Goal: Transaction & Acquisition: Book appointment/travel/reservation

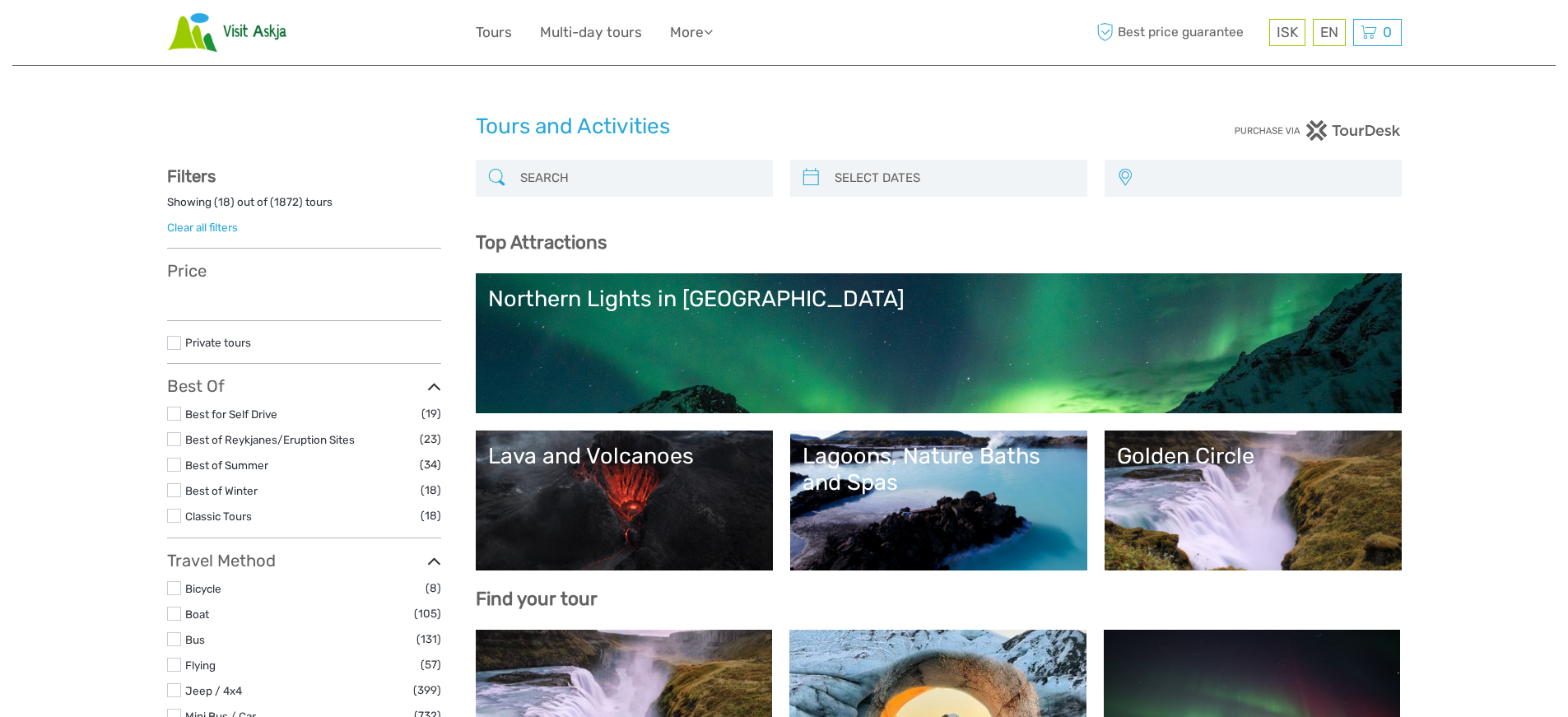
select select
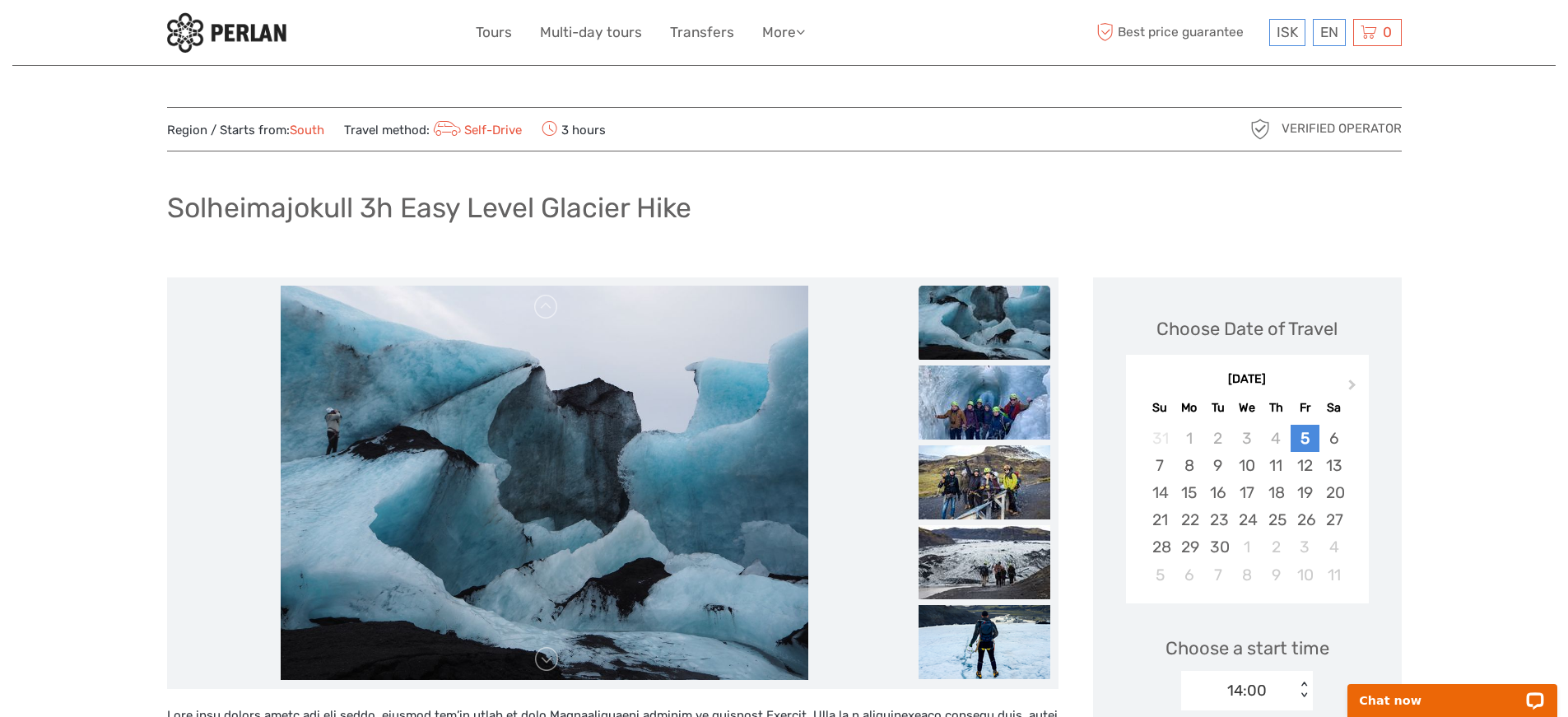
click at [243, 35] on img at bounding box center [227, 32] width 119 height 41
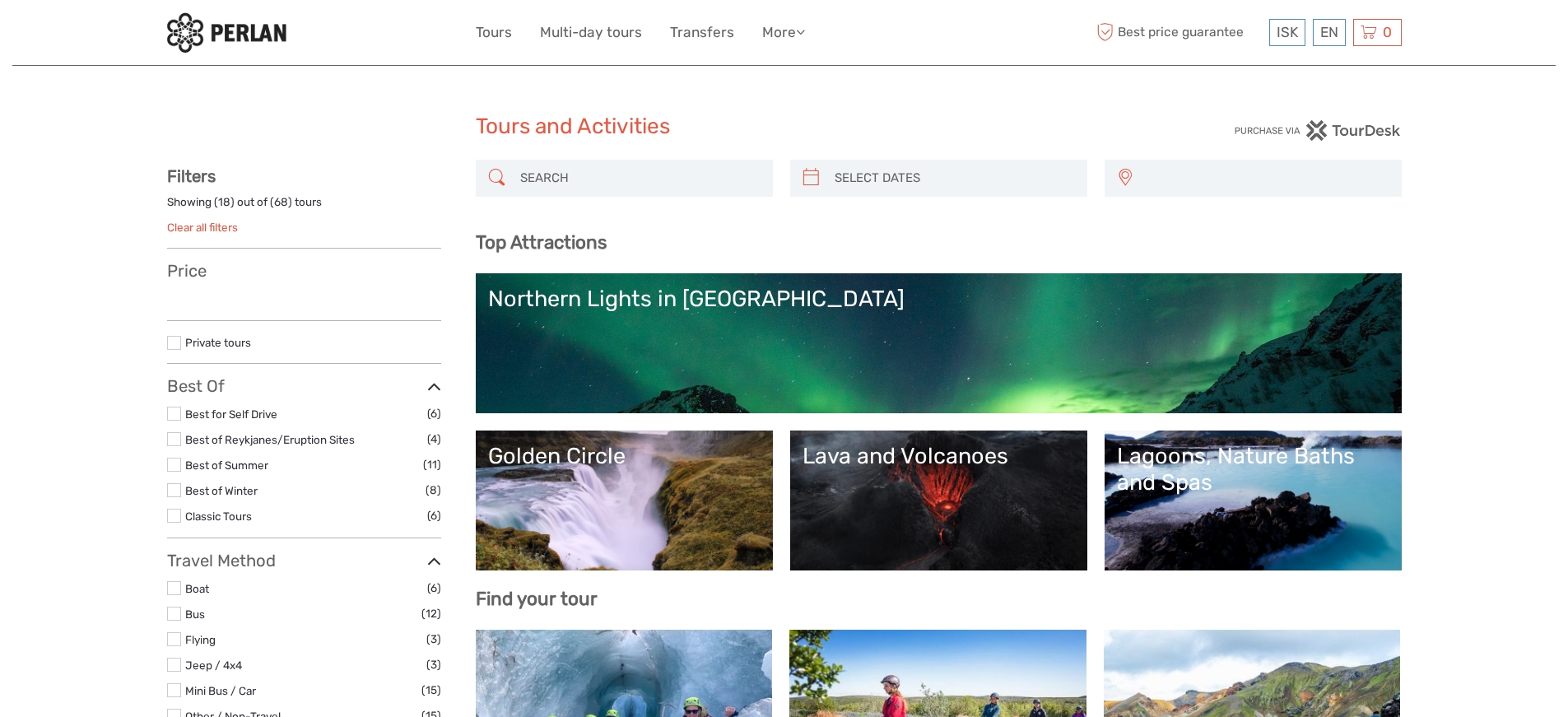
select select
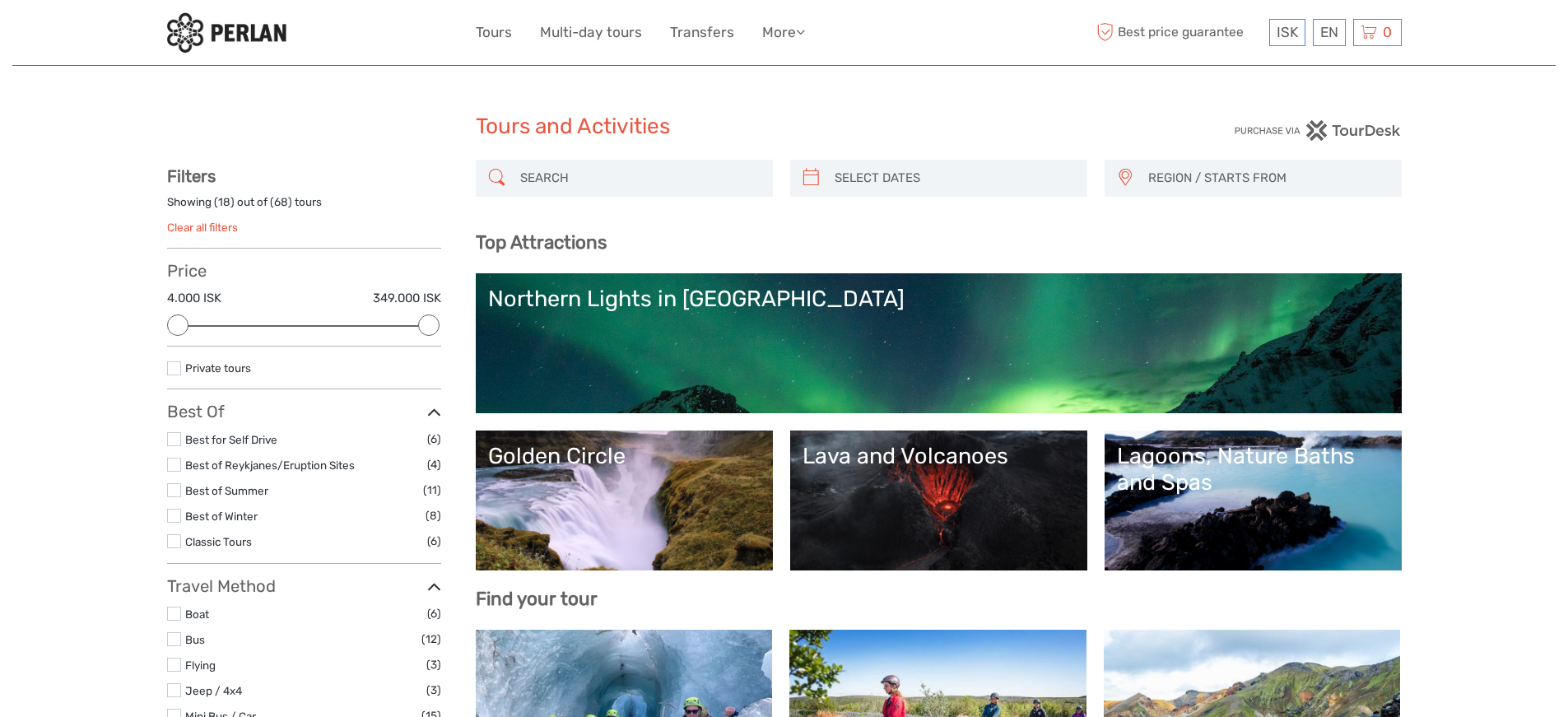
click at [557, 185] on input "search" at bounding box center [639, 177] width 251 height 29
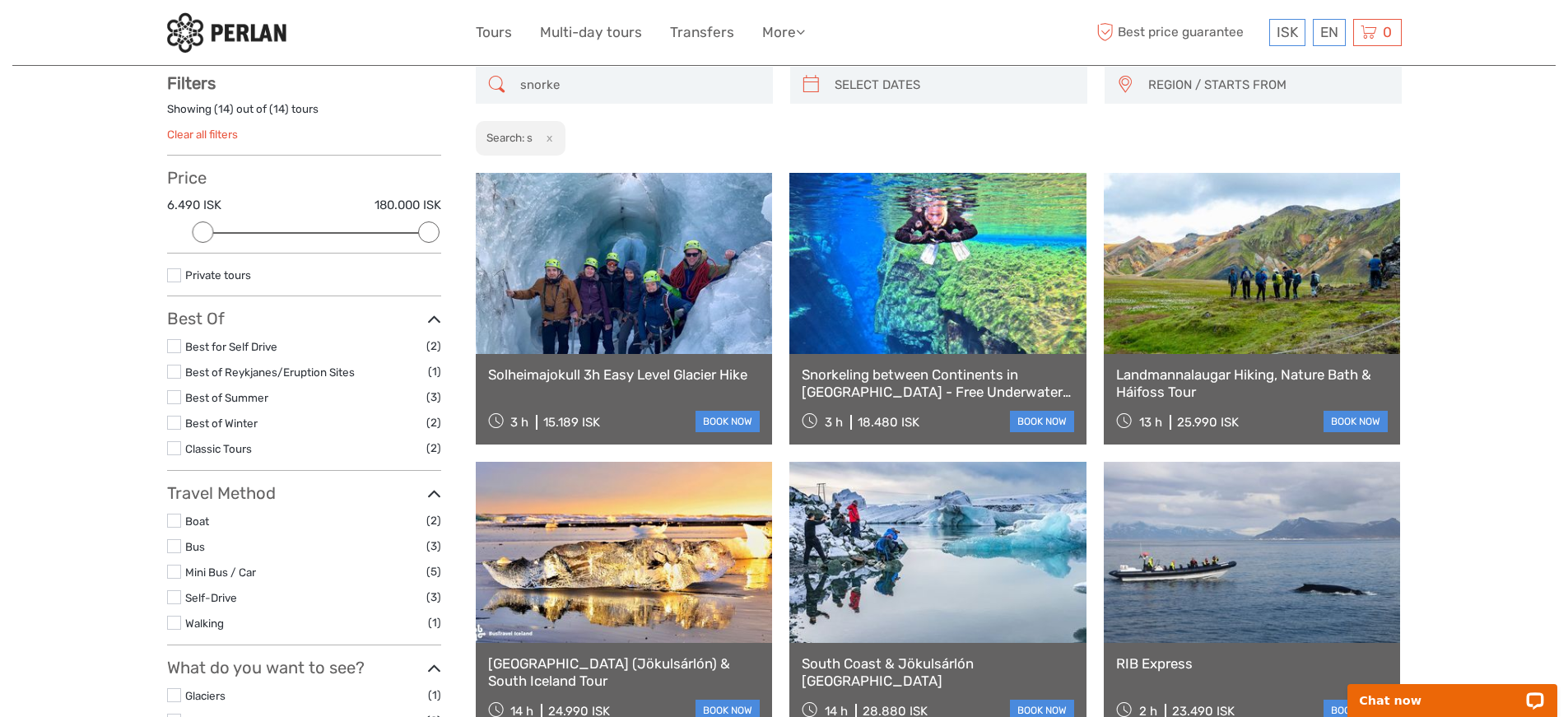
scroll to position [93, 0]
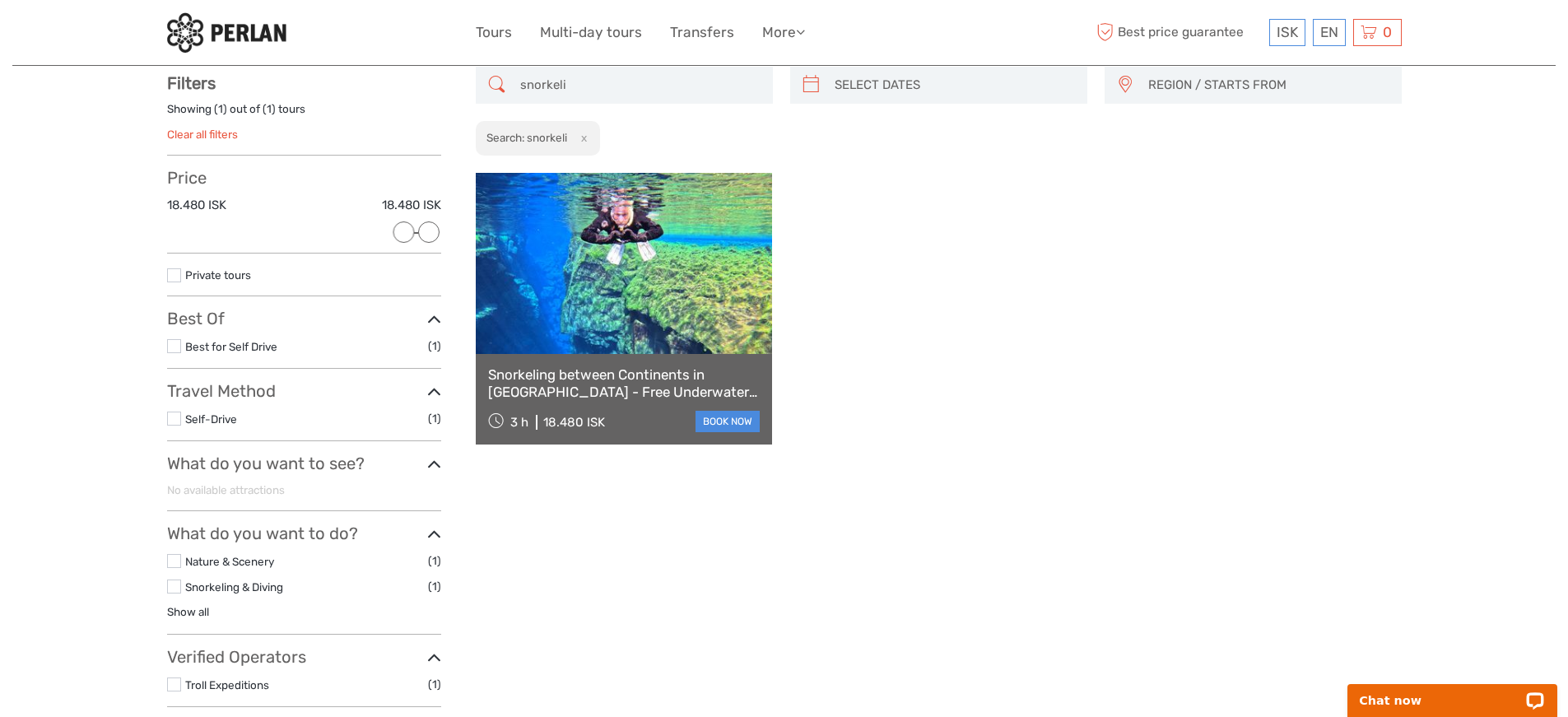
type input "snorkeli"
click at [604, 317] on link at bounding box center [624, 263] width 298 height 181
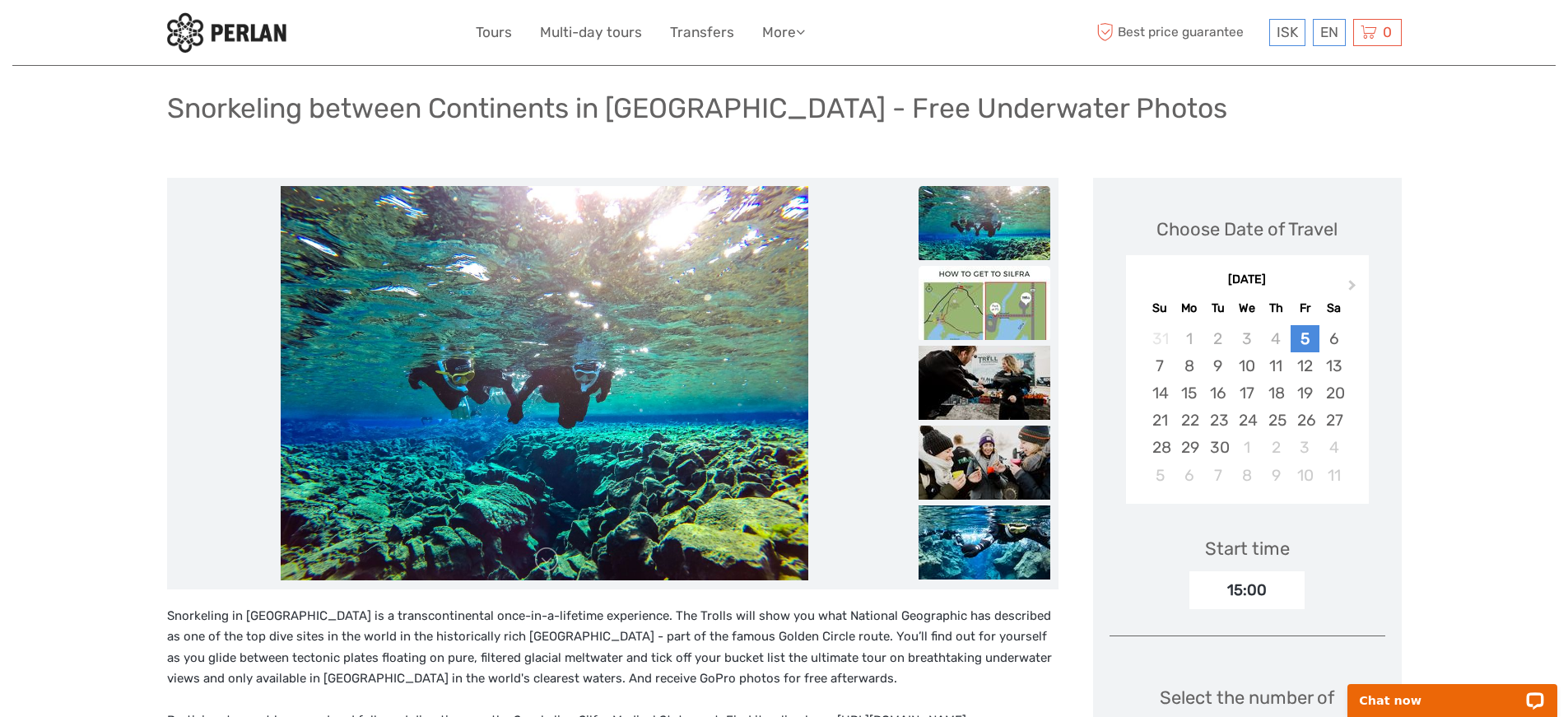
scroll to position [102, 0]
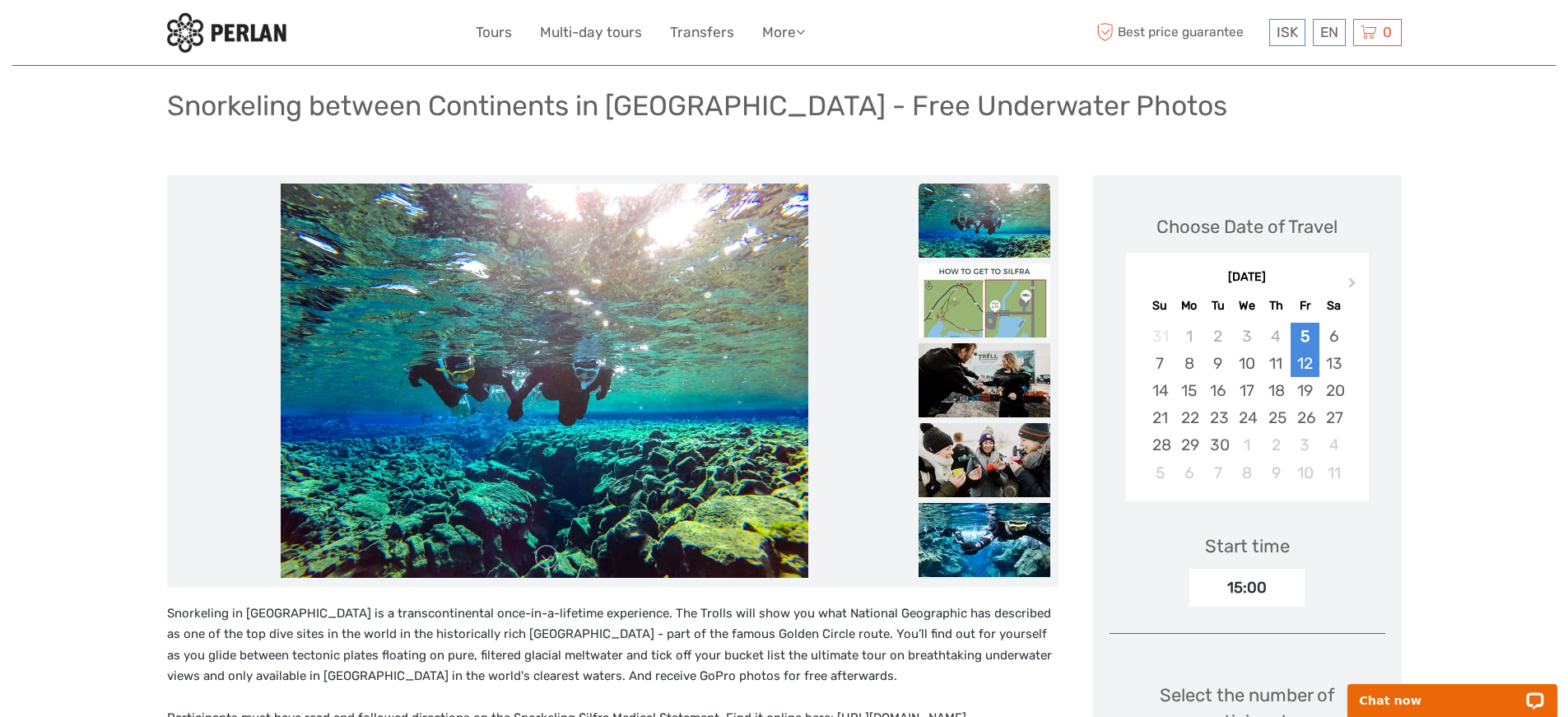
click at [1309, 366] on div "12" at bounding box center [1304, 362] width 29 height 27
click at [1335, 364] on div "13" at bounding box center [1334, 362] width 29 height 27
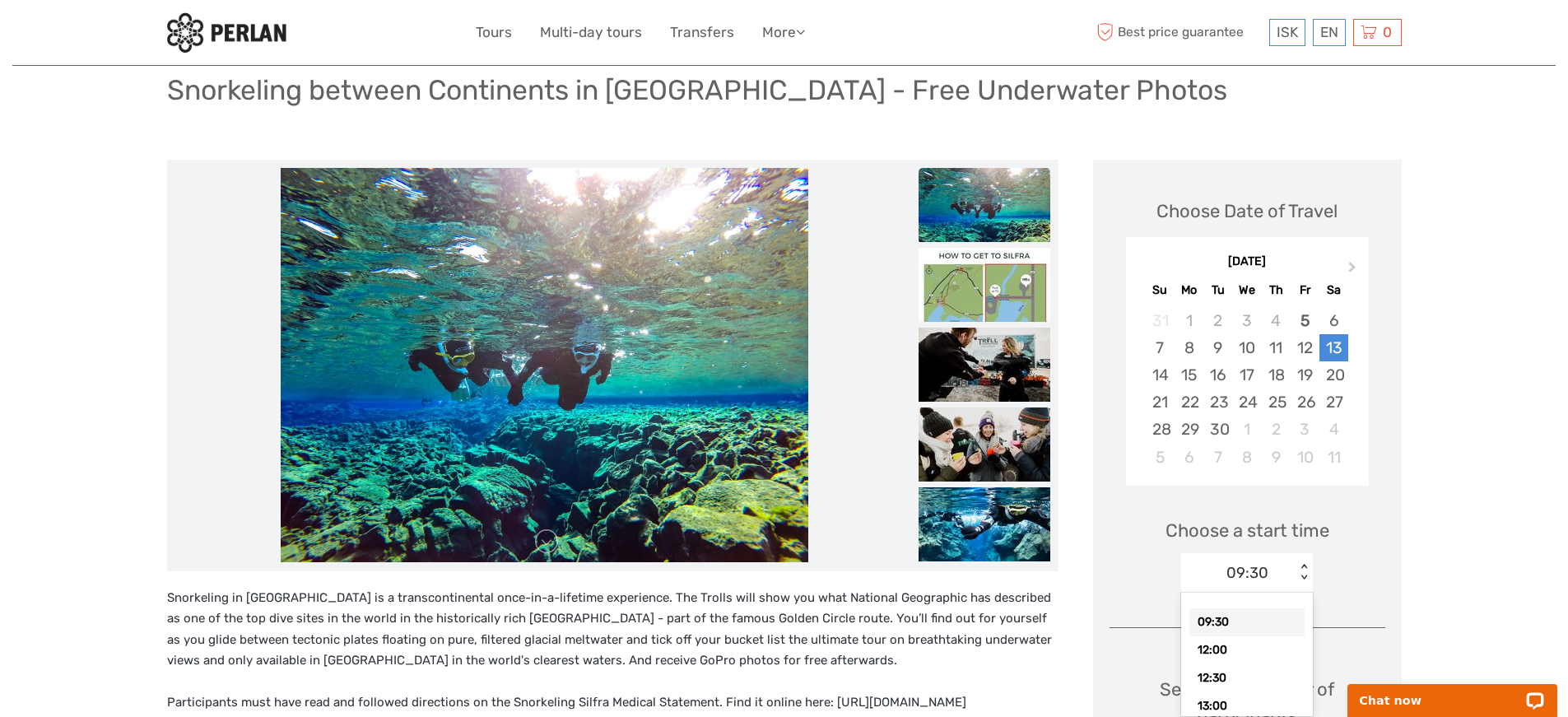
click at [1255, 585] on div "09:30" at bounding box center [1238, 573] width 114 height 25
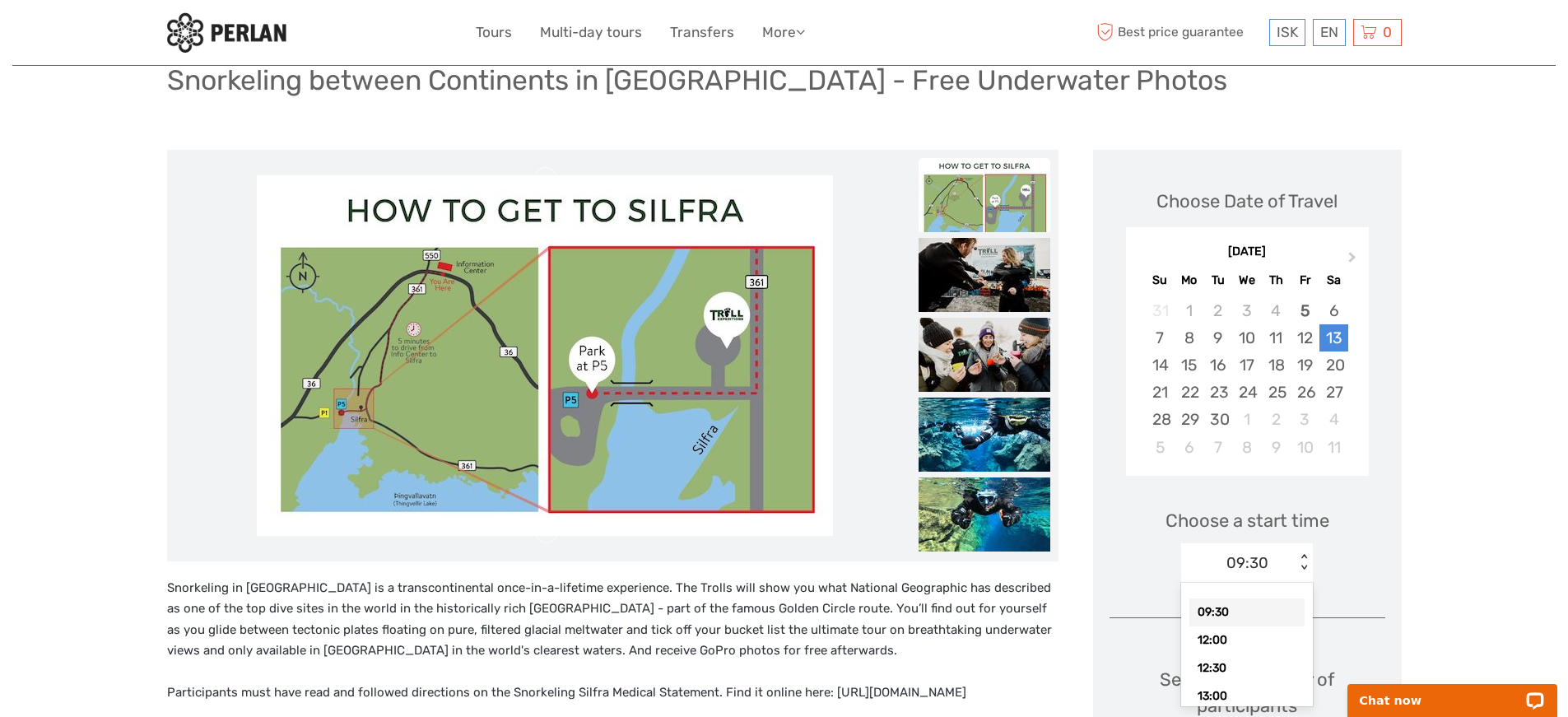
scroll to position [129, 0]
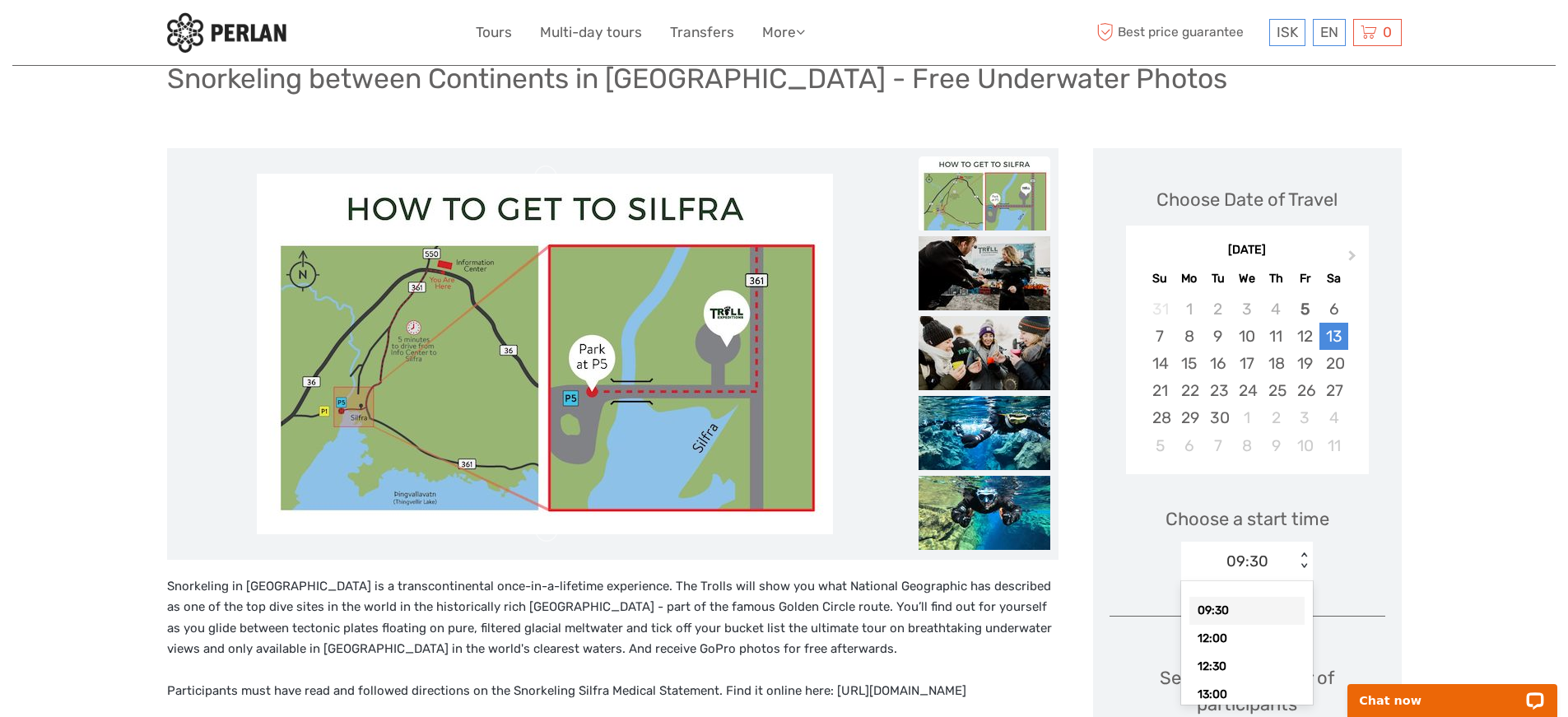
click at [1106, 534] on div "Choose Date of Travel Next Month September 2025 Su Mo Tu We Th Fr Sa 31 1 2 3 4…" at bounding box center [1247, 628] width 309 height 960
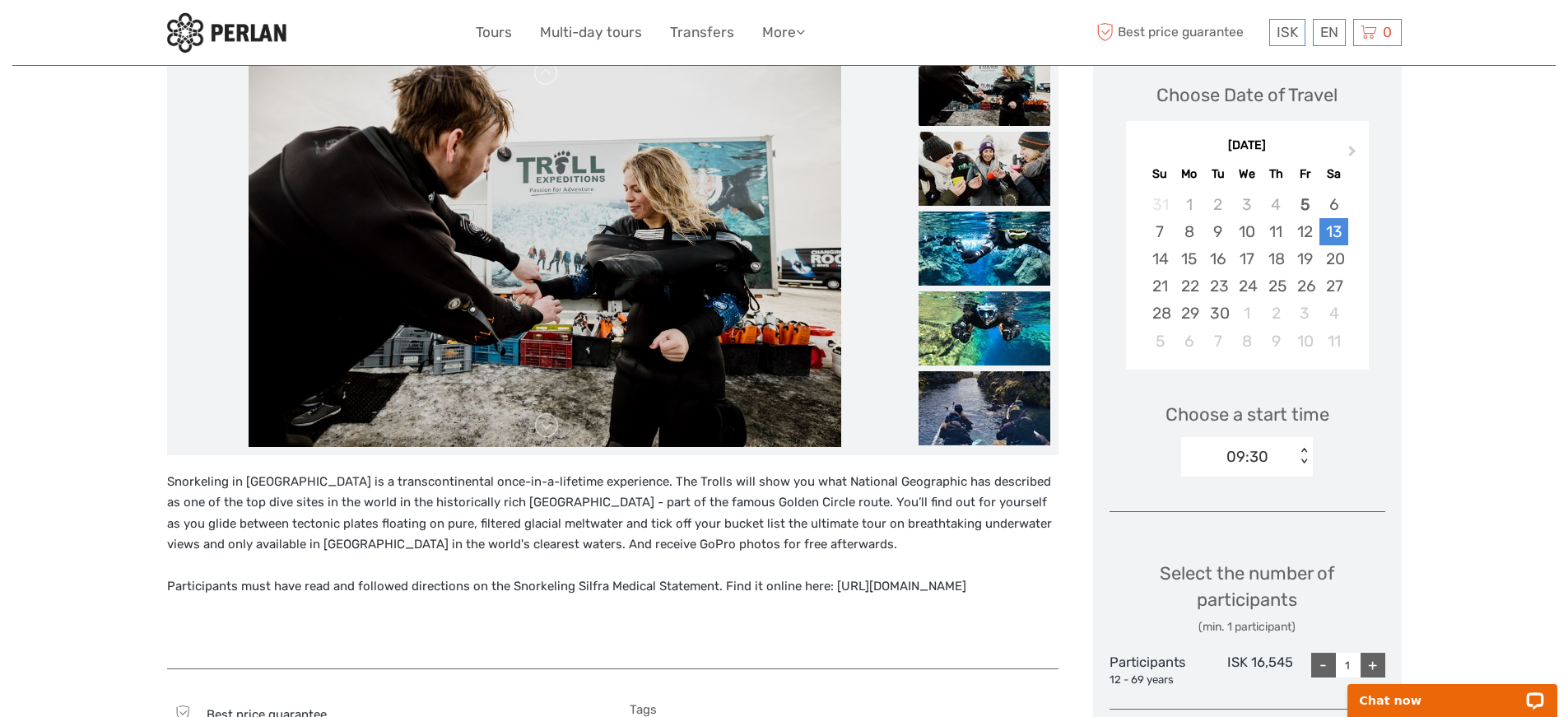
scroll to position [335, 0]
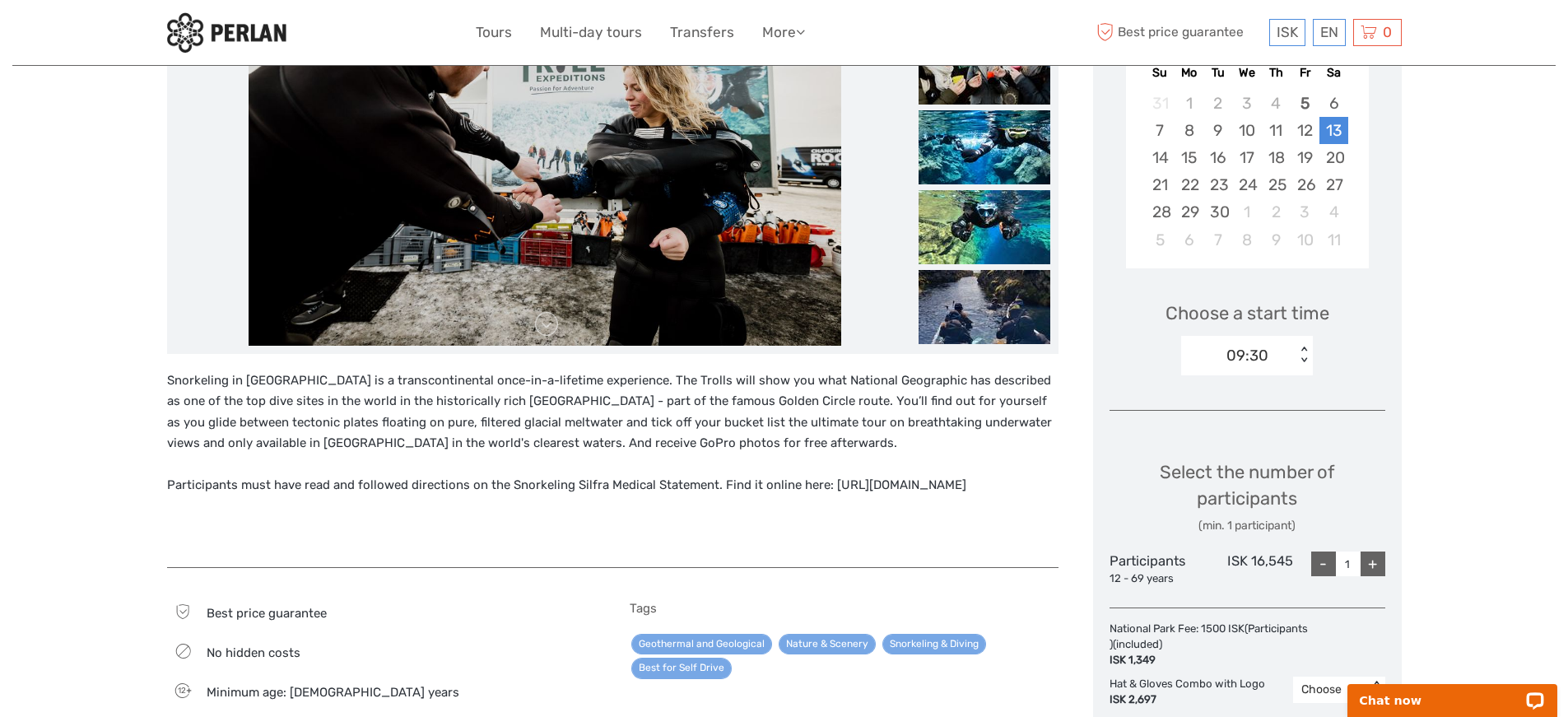
click at [1187, 415] on div "Choose Date of Travel Next Month September 2025 Su Mo Tu We Th Fr Sa 31 1 2 3 4…" at bounding box center [1247, 422] width 309 height 960
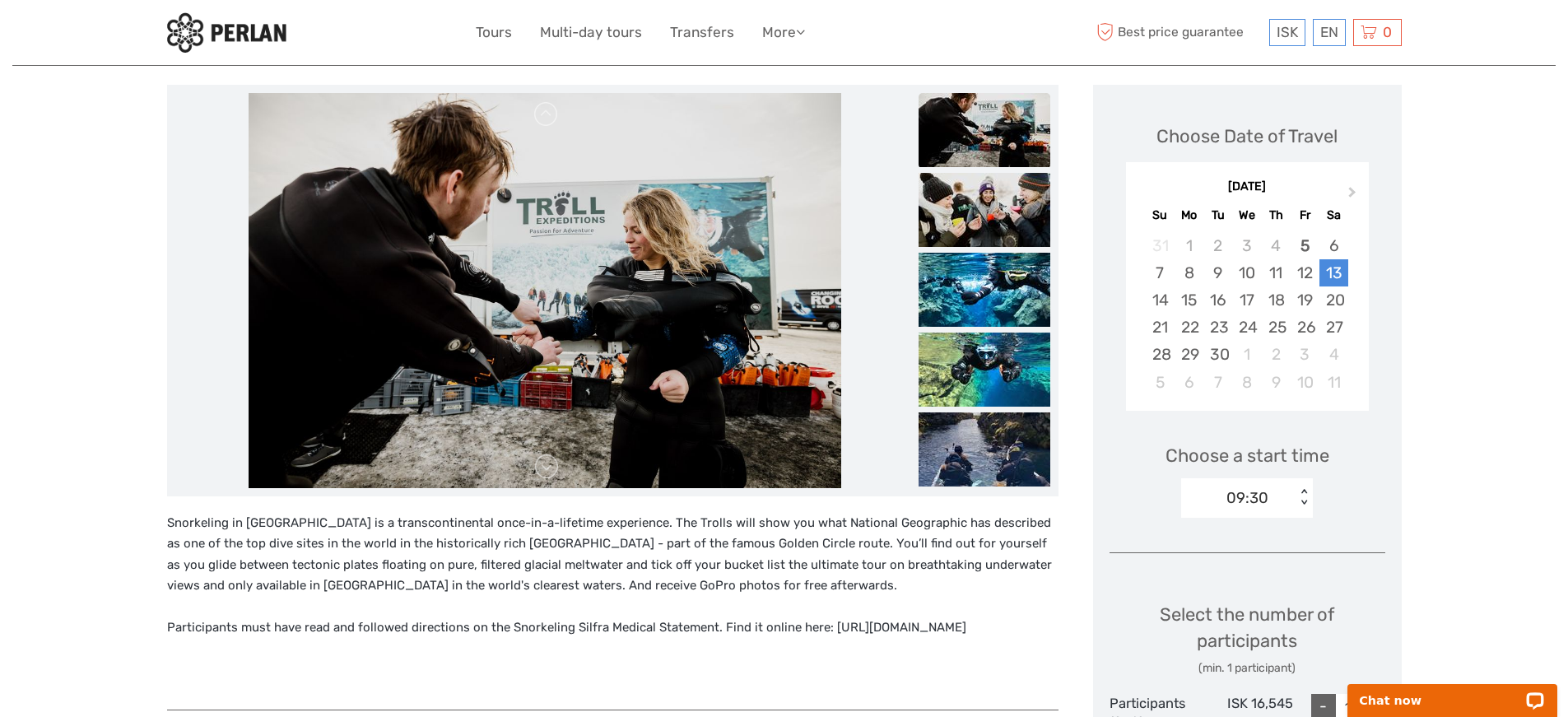
scroll to position [192, 0]
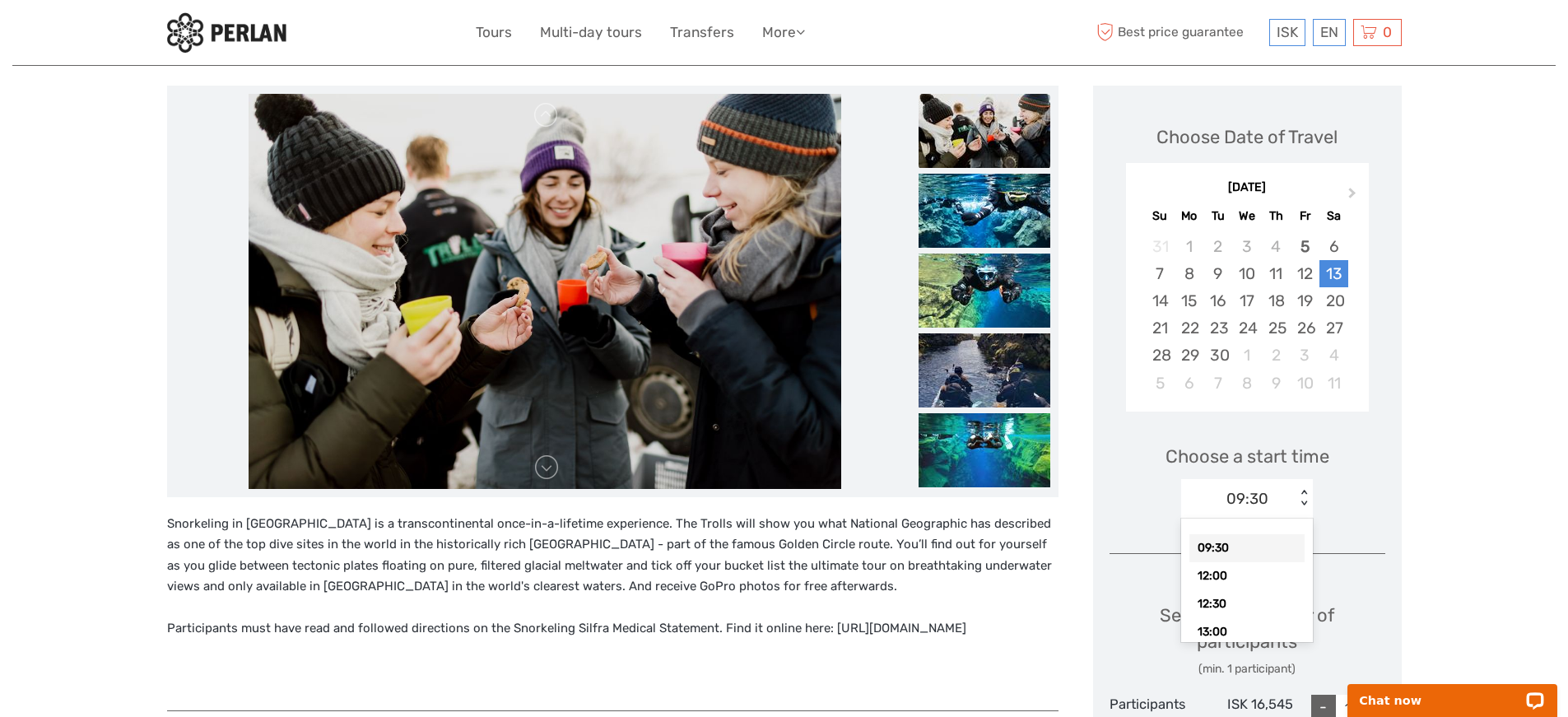
click at [1238, 493] on div "09:30" at bounding box center [1247, 498] width 42 height 22
click at [1233, 572] on div "12:00" at bounding box center [1246, 576] width 115 height 28
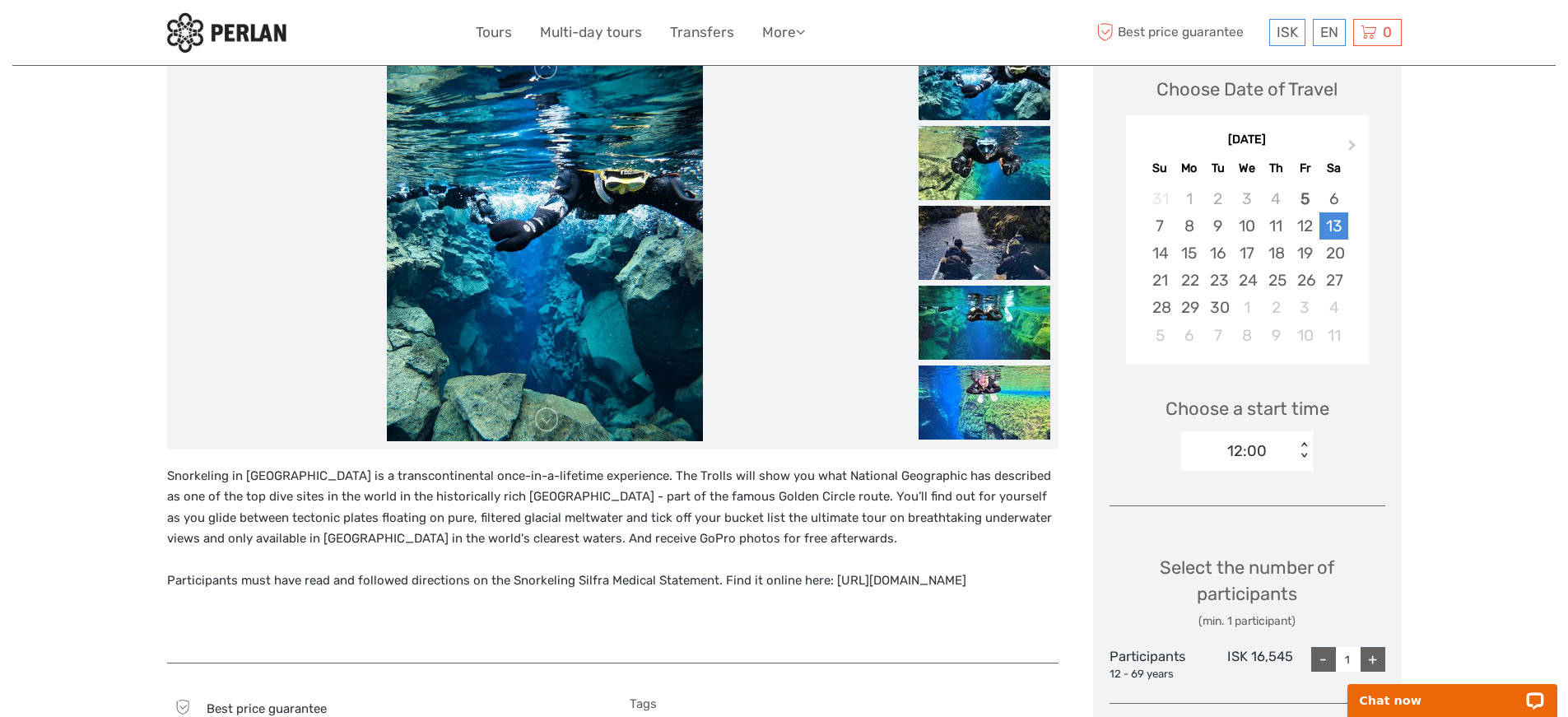
scroll to position [282, 0]
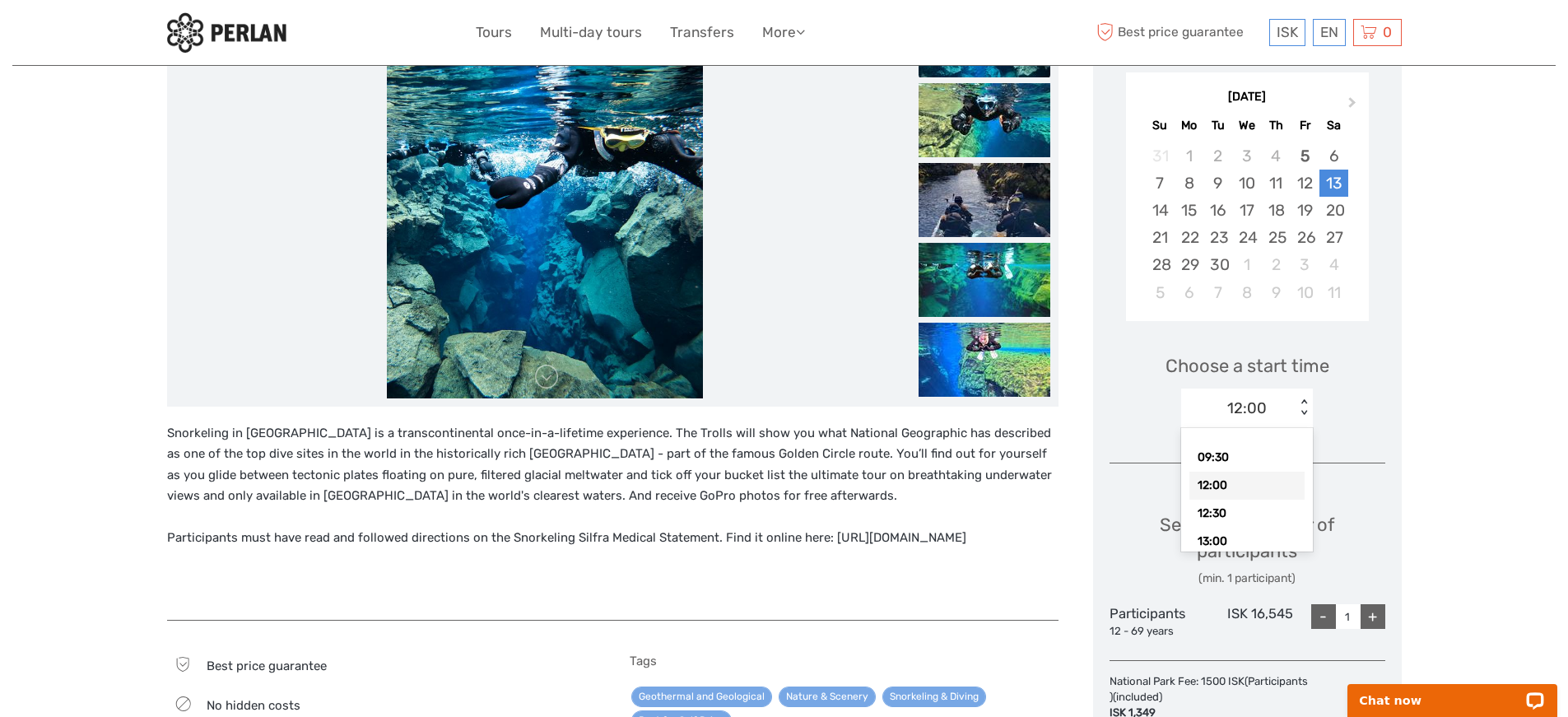
click at [1225, 407] on div "12:00" at bounding box center [1238, 408] width 114 height 25
click at [1232, 452] on div "09:30" at bounding box center [1246, 458] width 115 height 28
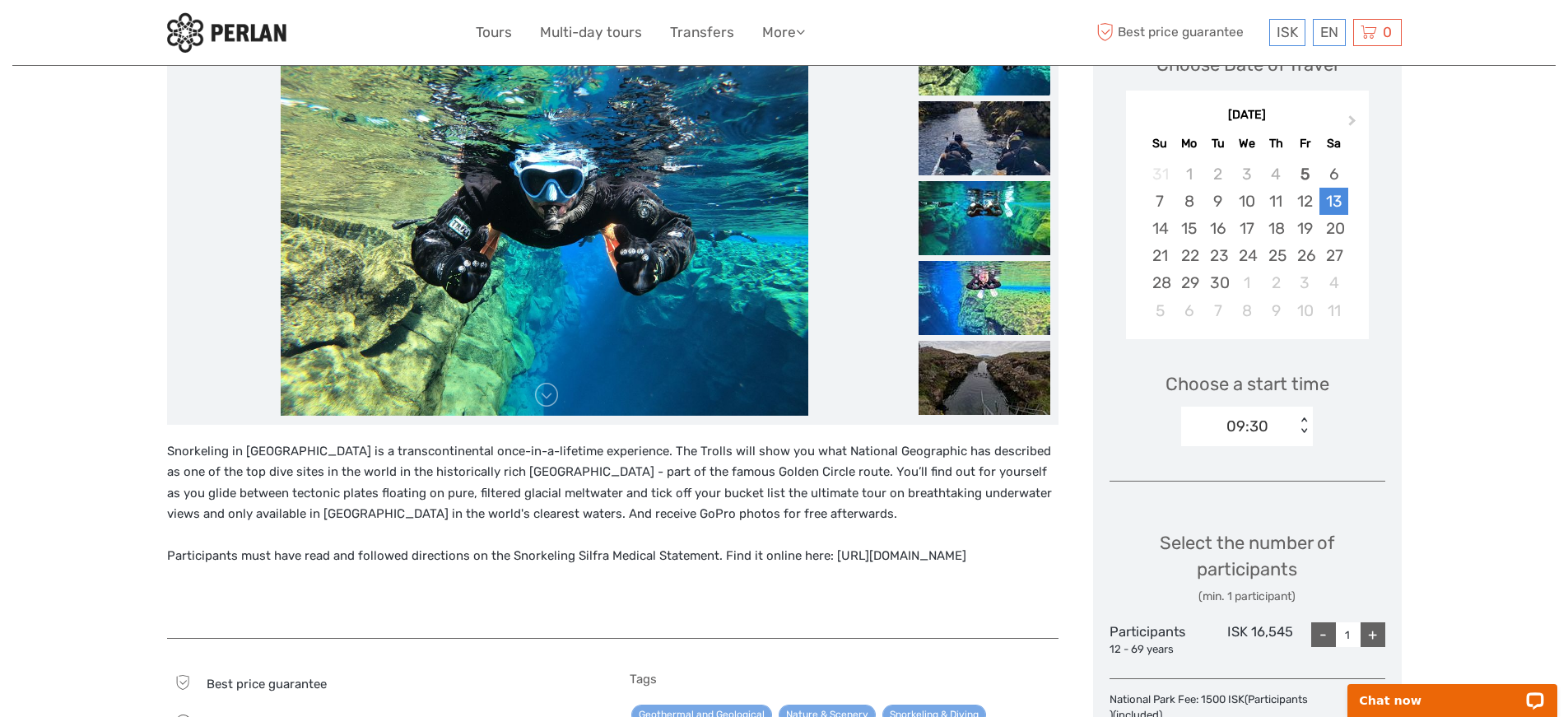
scroll to position [264, 0]
click at [1264, 435] on div "09:30" at bounding box center [1247, 427] width 42 height 22
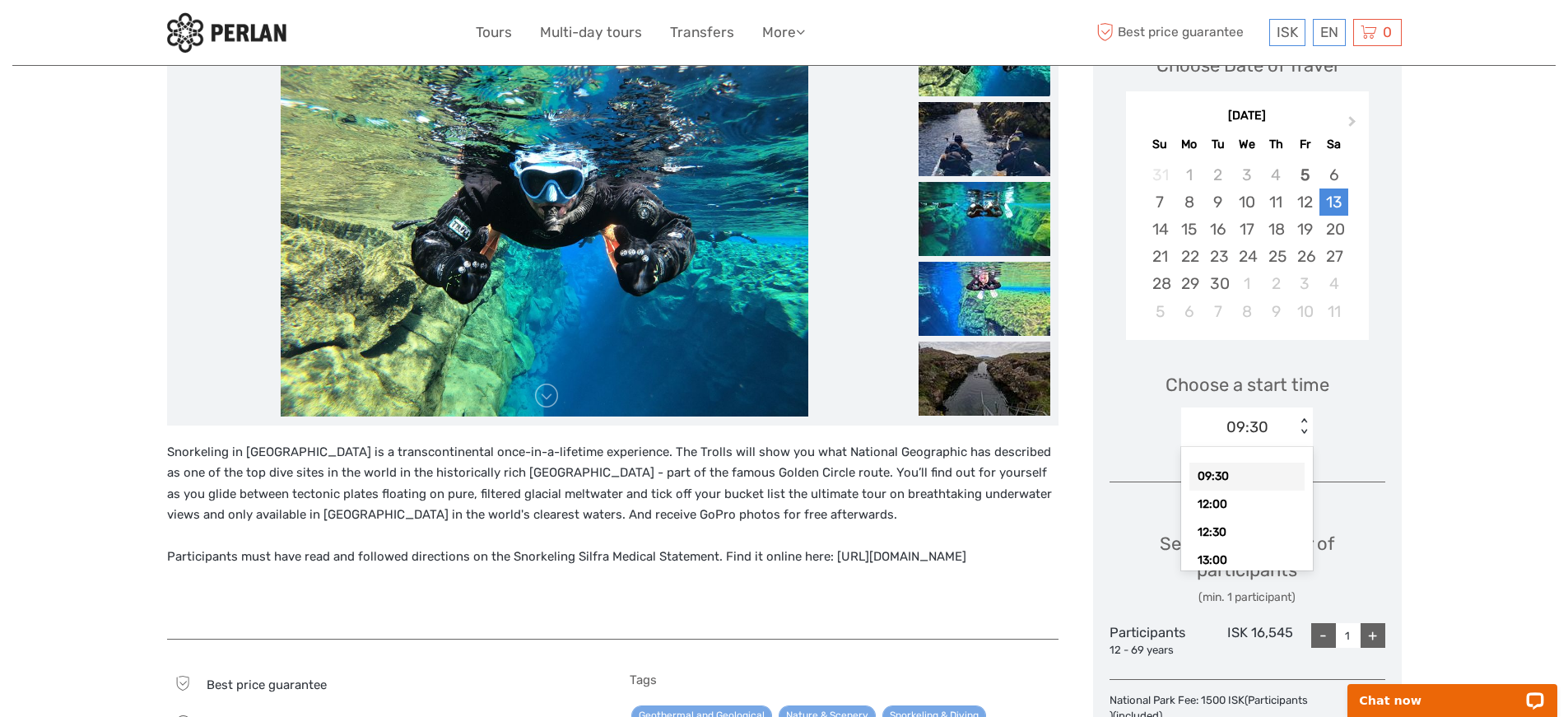
click at [1220, 478] on div "09:30" at bounding box center [1246, 477] width 115 height 28
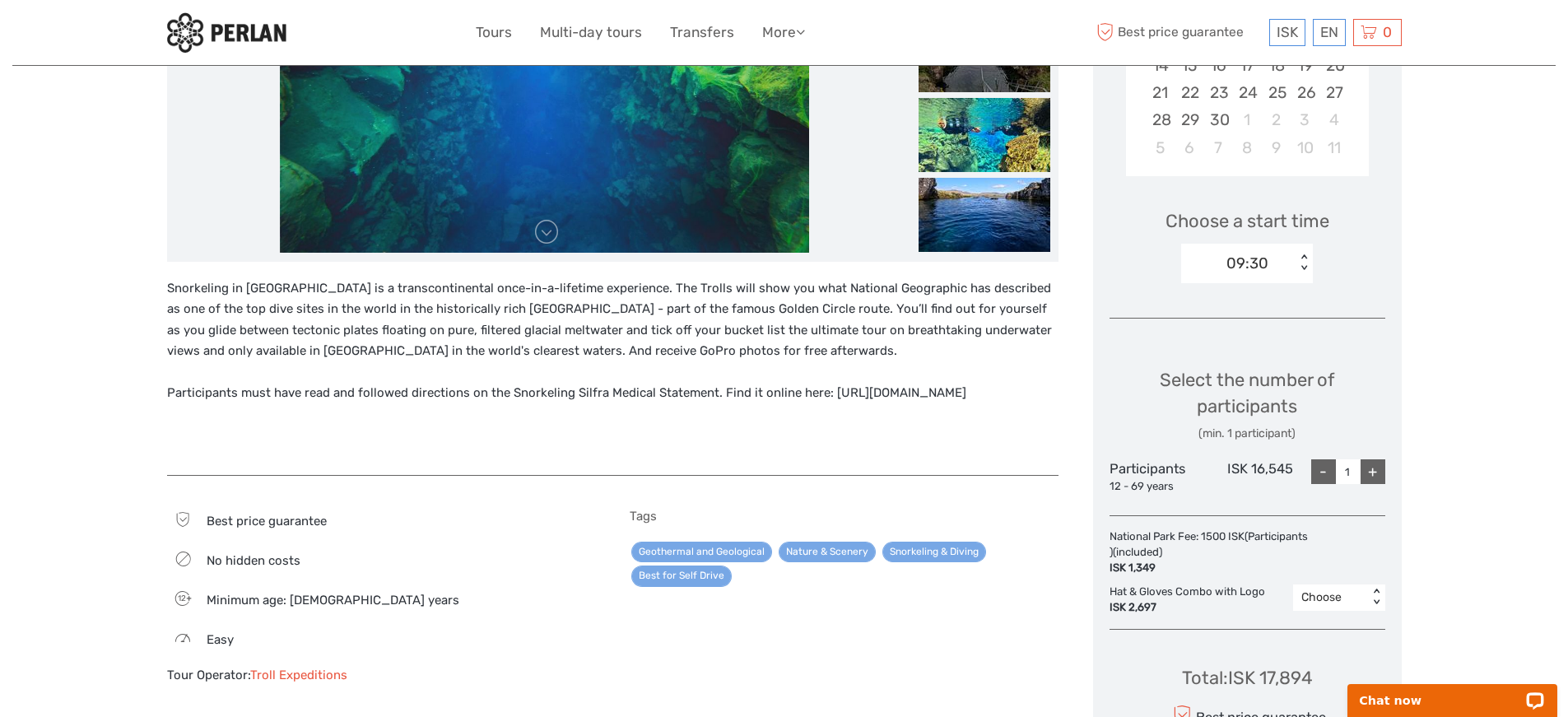
scroll to position [427, 0]
click at [1315, 607] on div "Choose < >" at bounding box center [1339, 598] width 93 height 26
click at [1315, 602] on div "Choose" at bounding box center [1331, 597] width 59 height 16
click at [1363, 484] on div "- 1 +" at bounding box center [1339, 477] width 93 height 35
click at [1366, 474] on div "+" at bounding box center [1373, 471] width 25 height 25
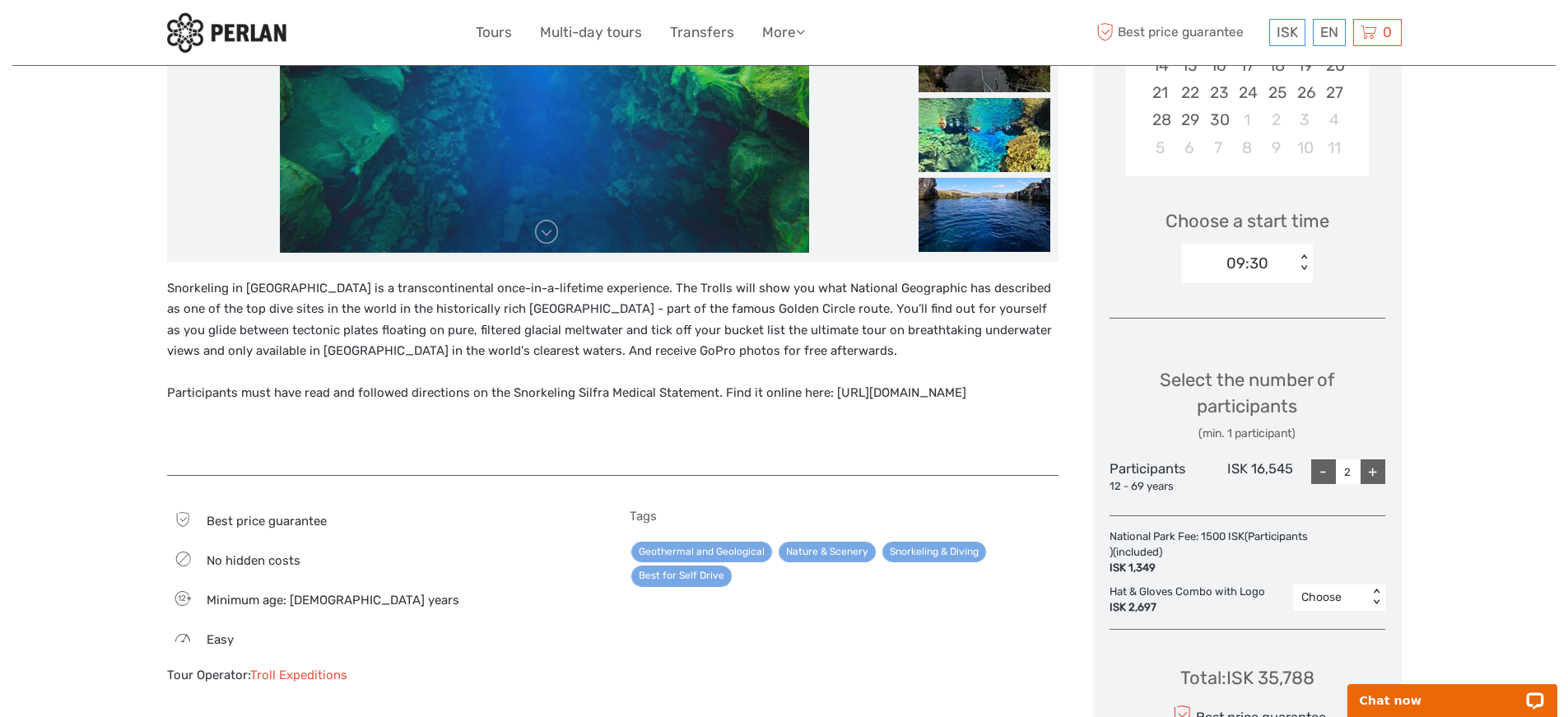
click at [1366, 474] on div "+" at bounding box center [1373, 471] width 25 height 25
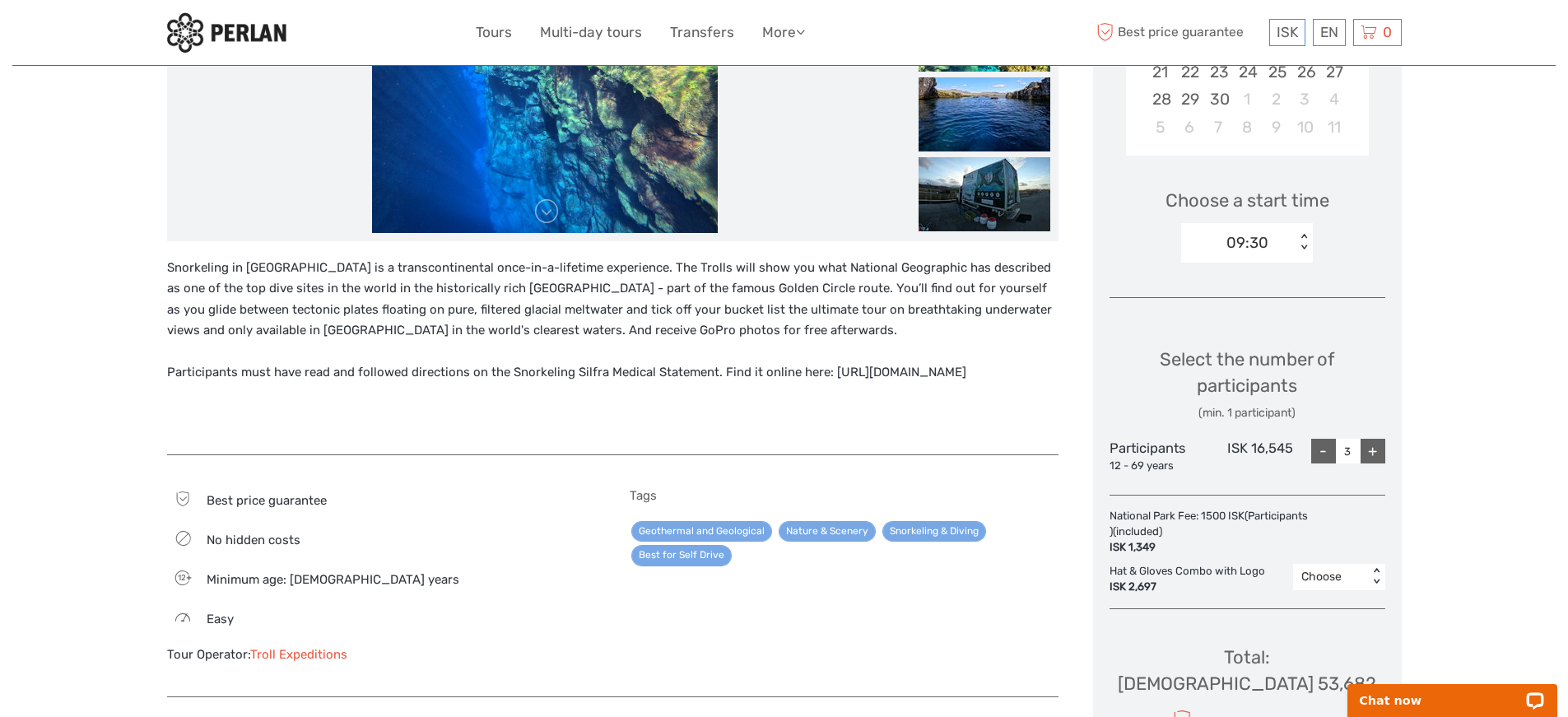
scroll to position [449, 0]
click at [1338, 573] on div "Choose" at bounding box center [1331, 576] width 59 height 16
click at [1316, 693] on div "3" at bounding box center [1340, 703] width 76 height 28
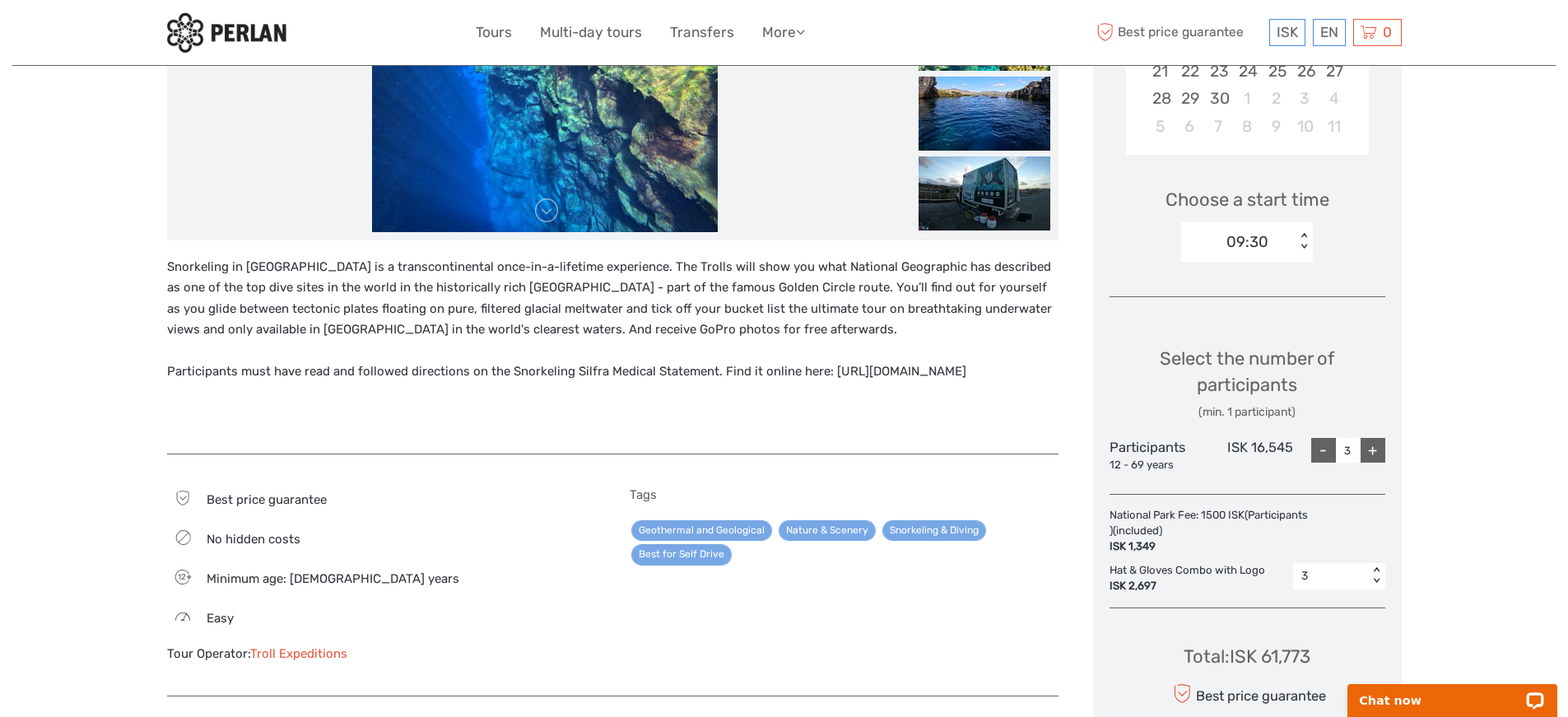
click at [1322, 558] on div "National Park Fee: 1500 ISK (Participants ) (included) ISK 1,349 Hat & Gloves C…" at bounding box center [1247, 550] width 276 height 86
click at [1323, 579] on div "3" at bounding box center [1331, 576] width 59 height 16
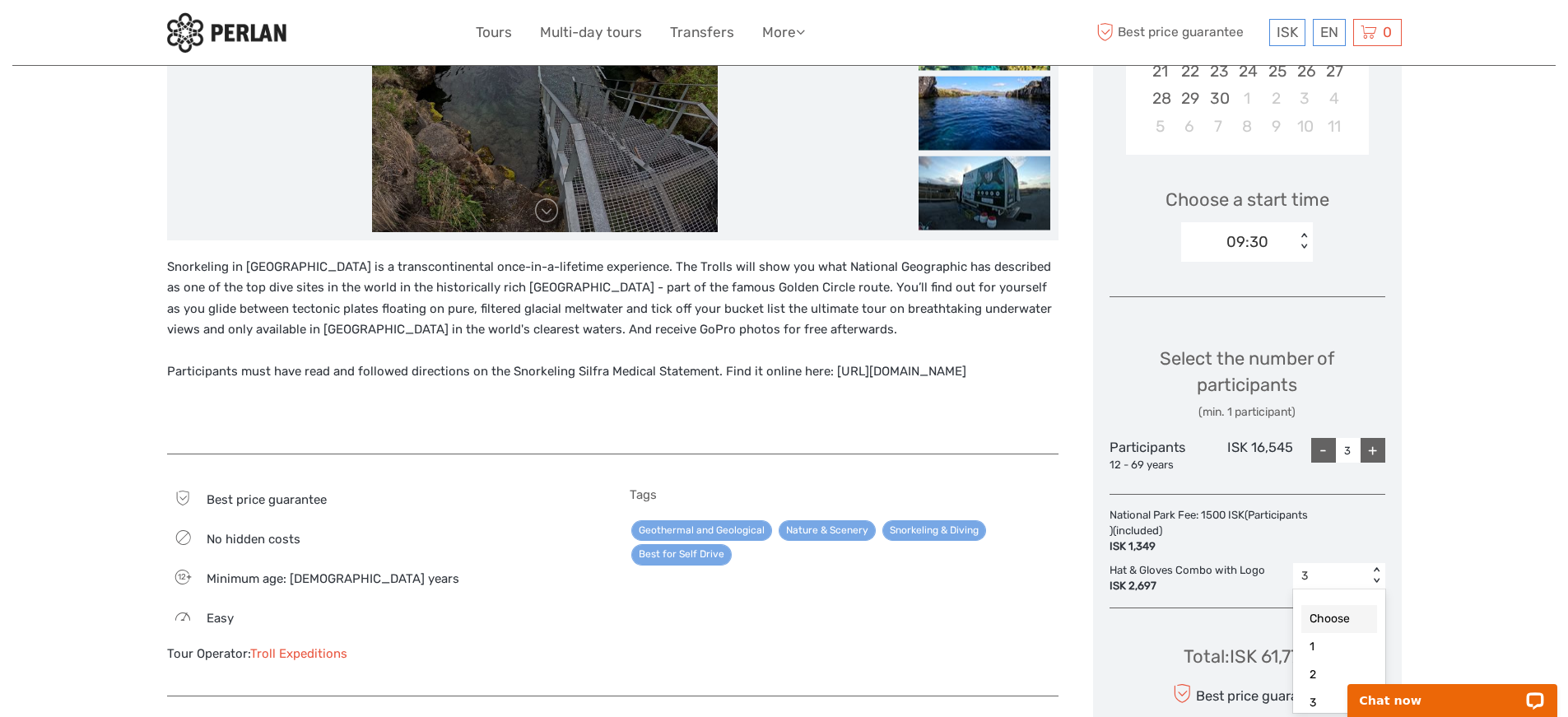
click at [1324, 621] on div "Choose" at bounding box center [1340, 619] width 76 height 28
click at [1320, 452] on div "-" at bounding box center [1323, 450] width 25 height 25
type input "0"
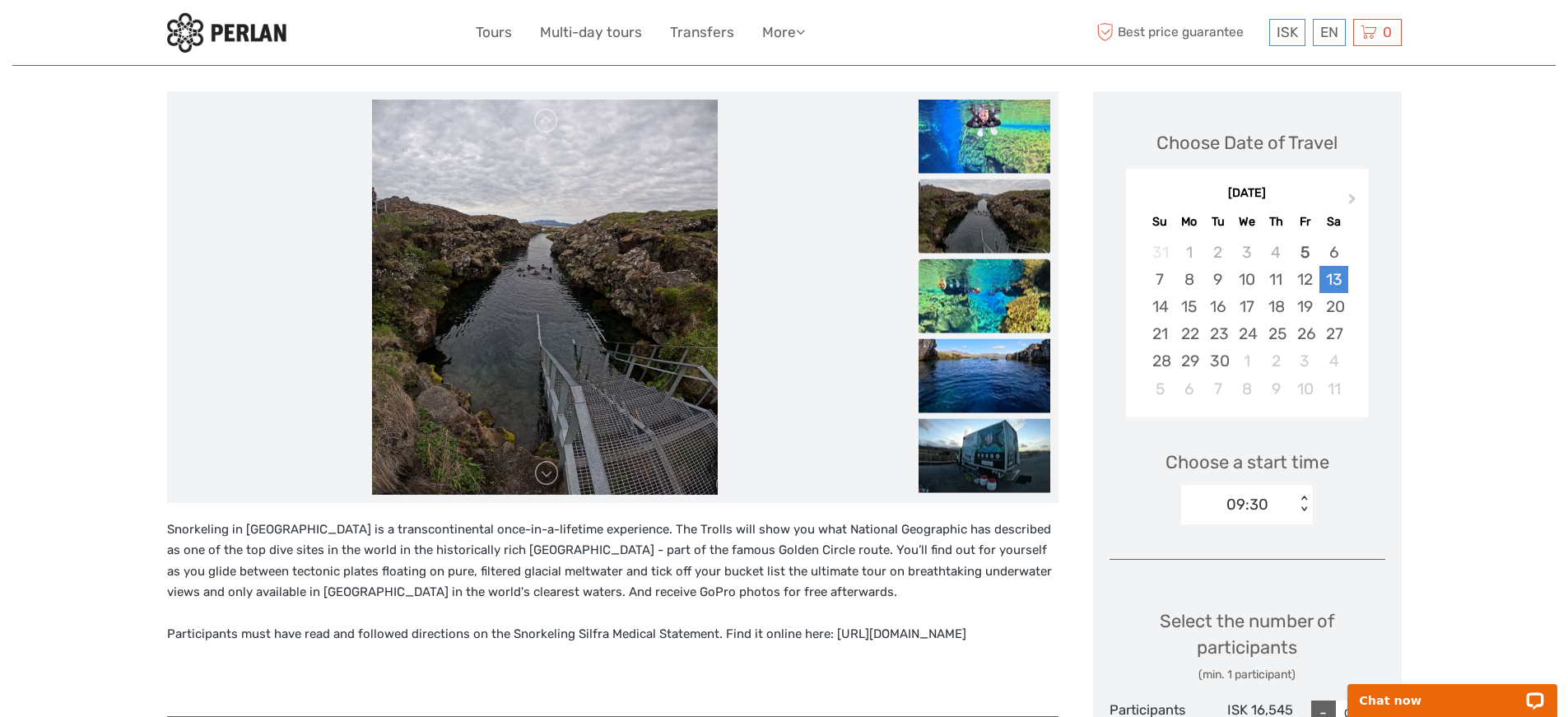
click at [985, 292] on img at bounding box center [984, 296] width 131 height 74
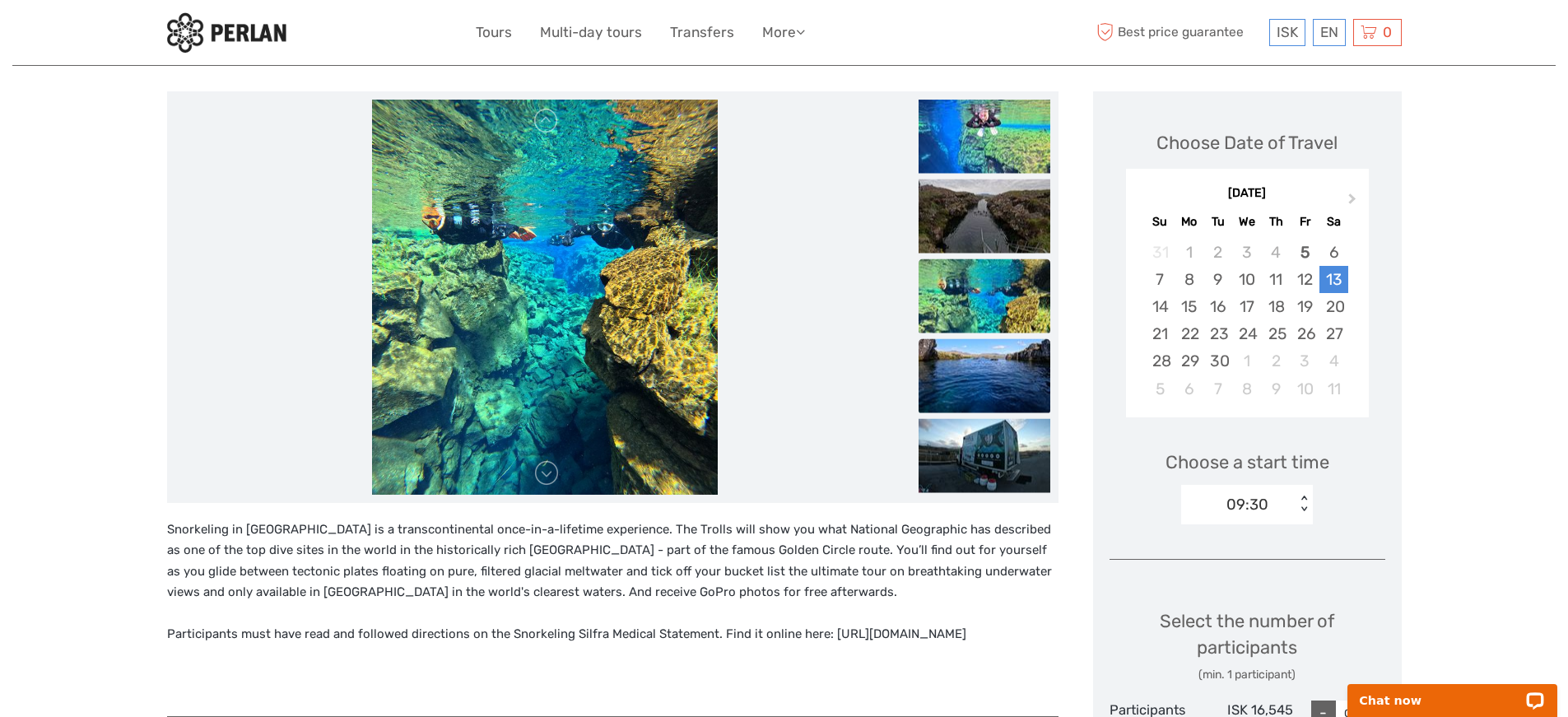
click at [964, 379] on img at bounding box center [984, 375] width 131 height 74
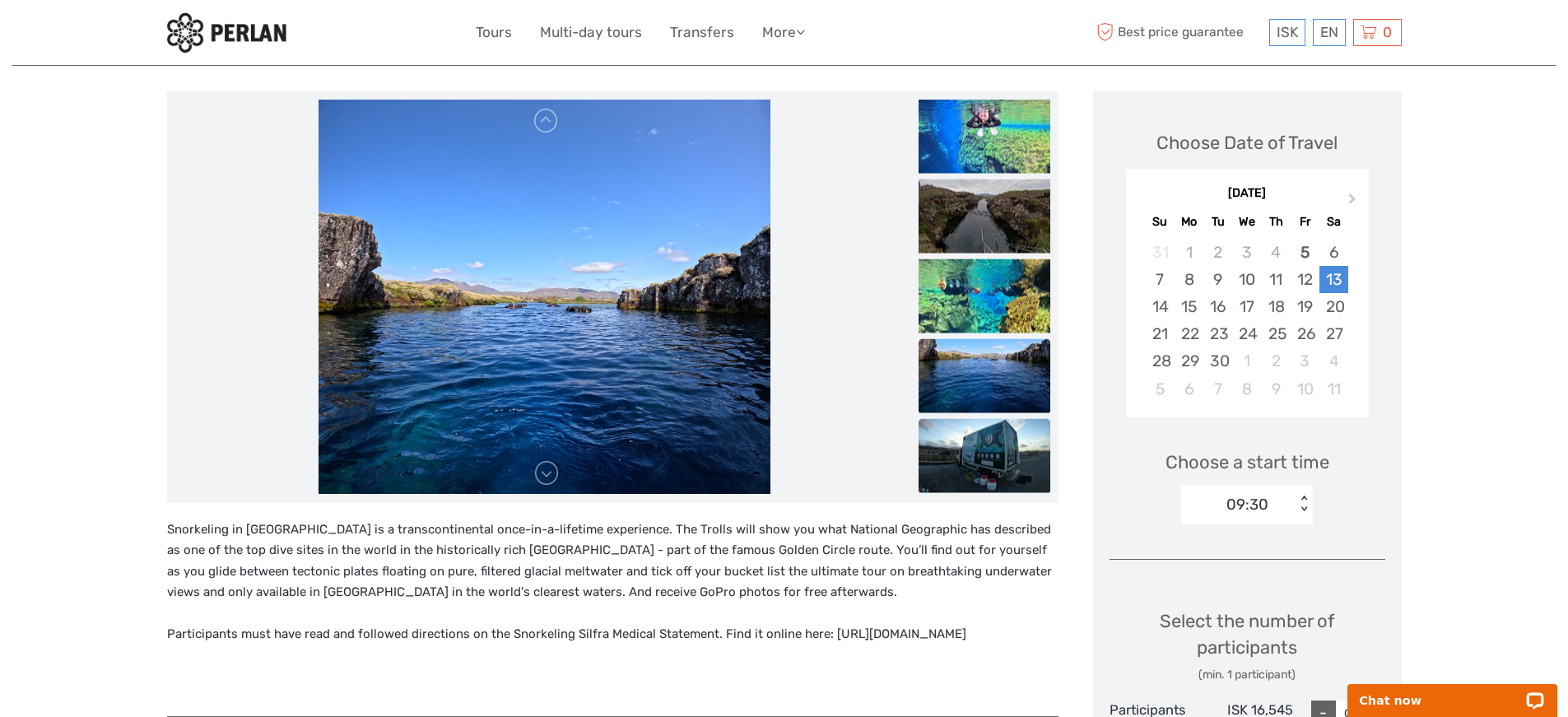
click at [970, 426] on img at bounding box center [984, 455] width 131 height 74
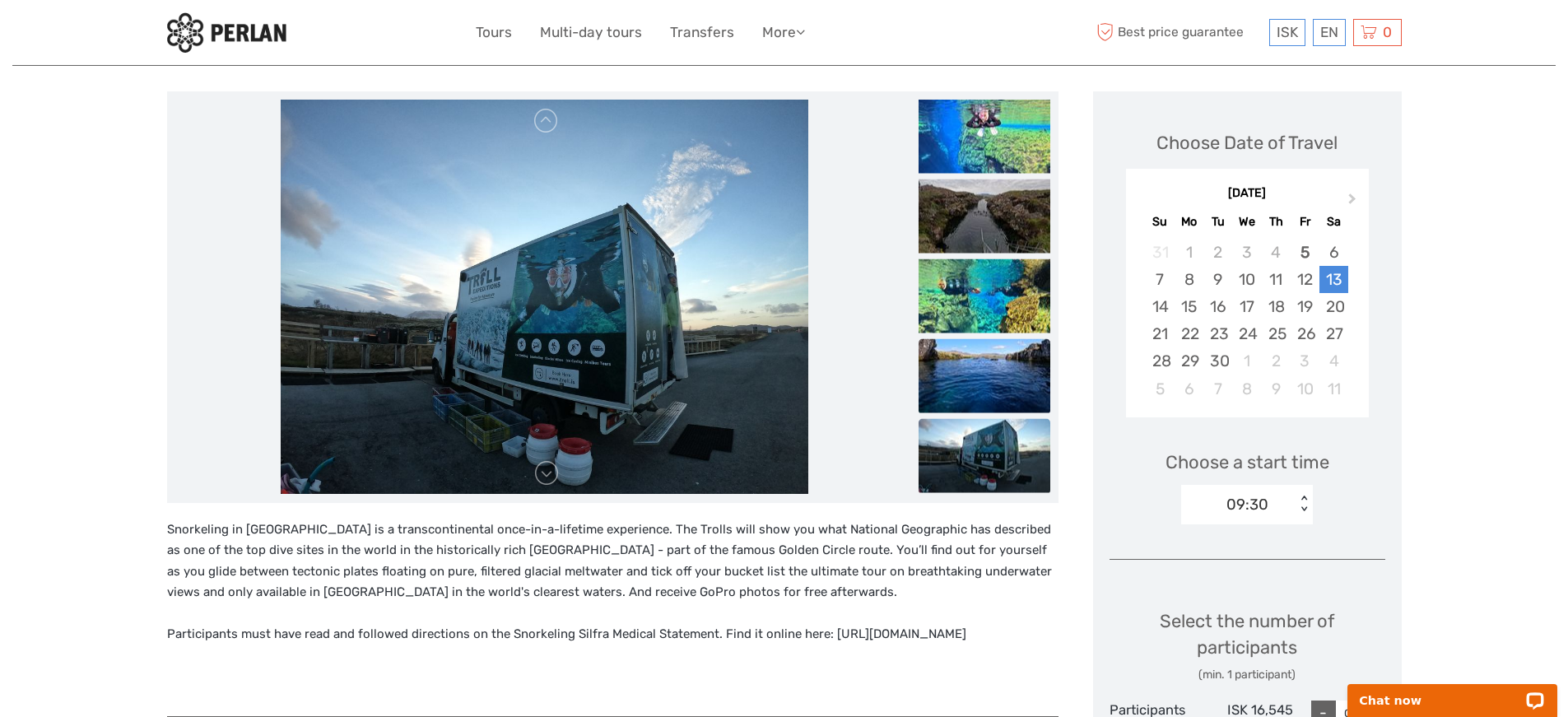
click at [964, 381] on img at bounding box center [984, 375] width 131 height 74
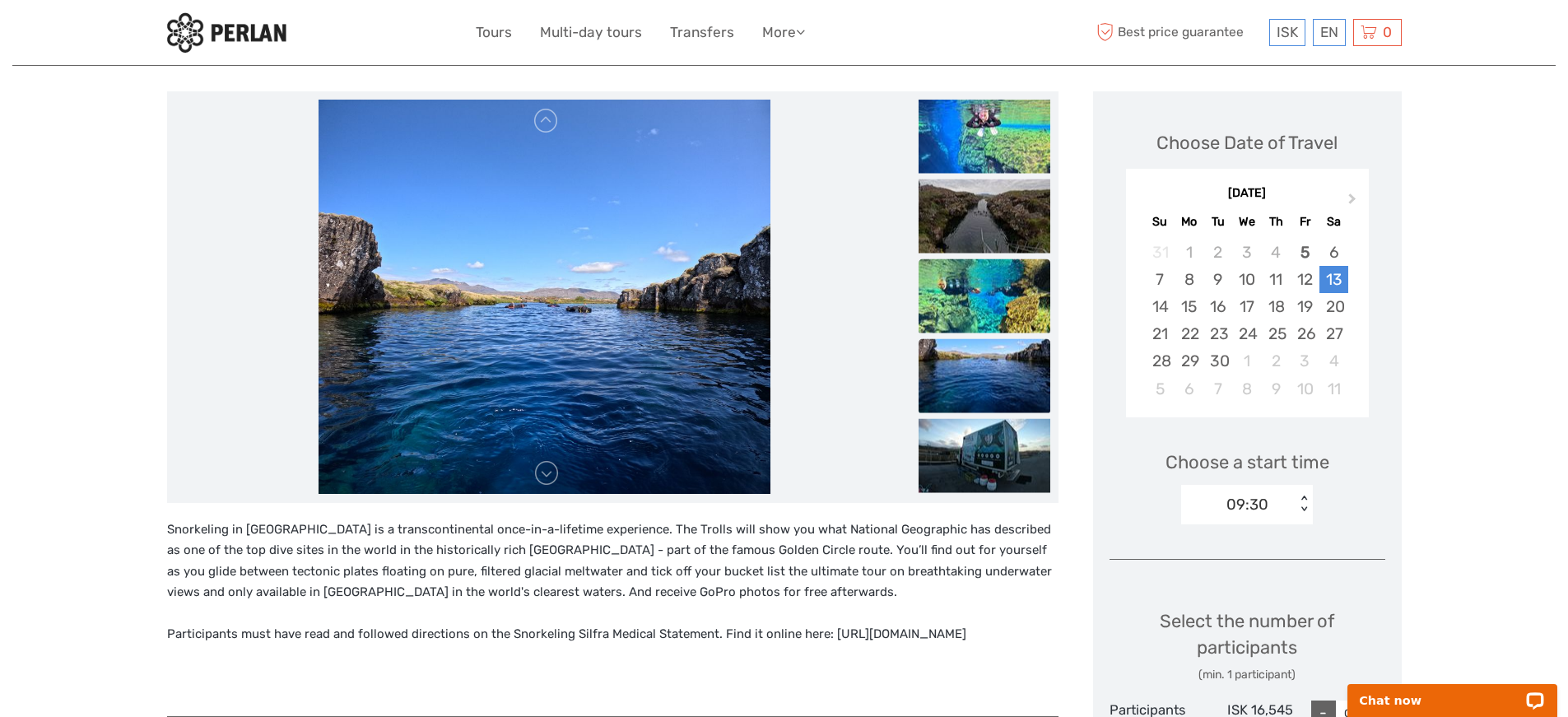
click at [964, 311] on img at bounding box center [984, 296] width 131 height 74
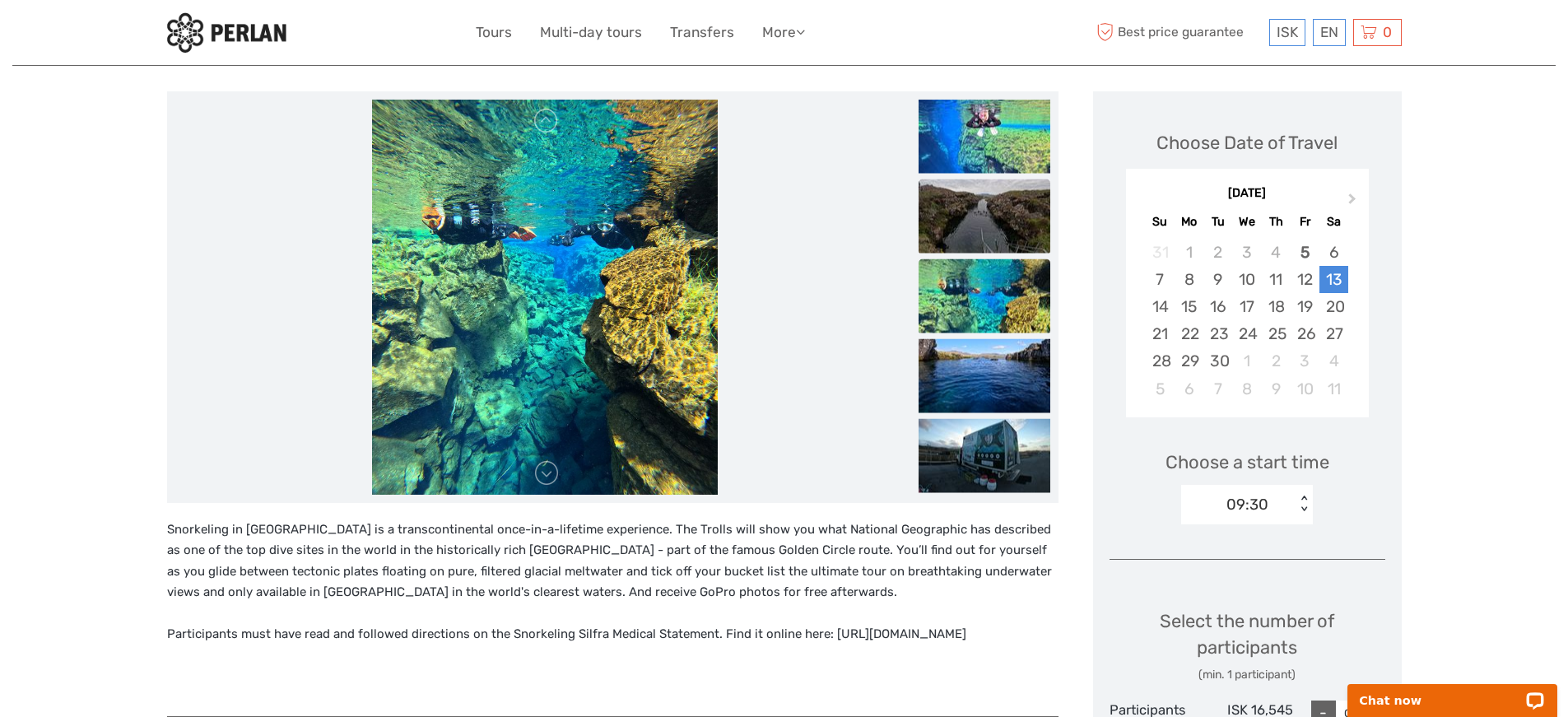
click at [964, 238] on img at bounding box center [984, 216] width 131 height 74
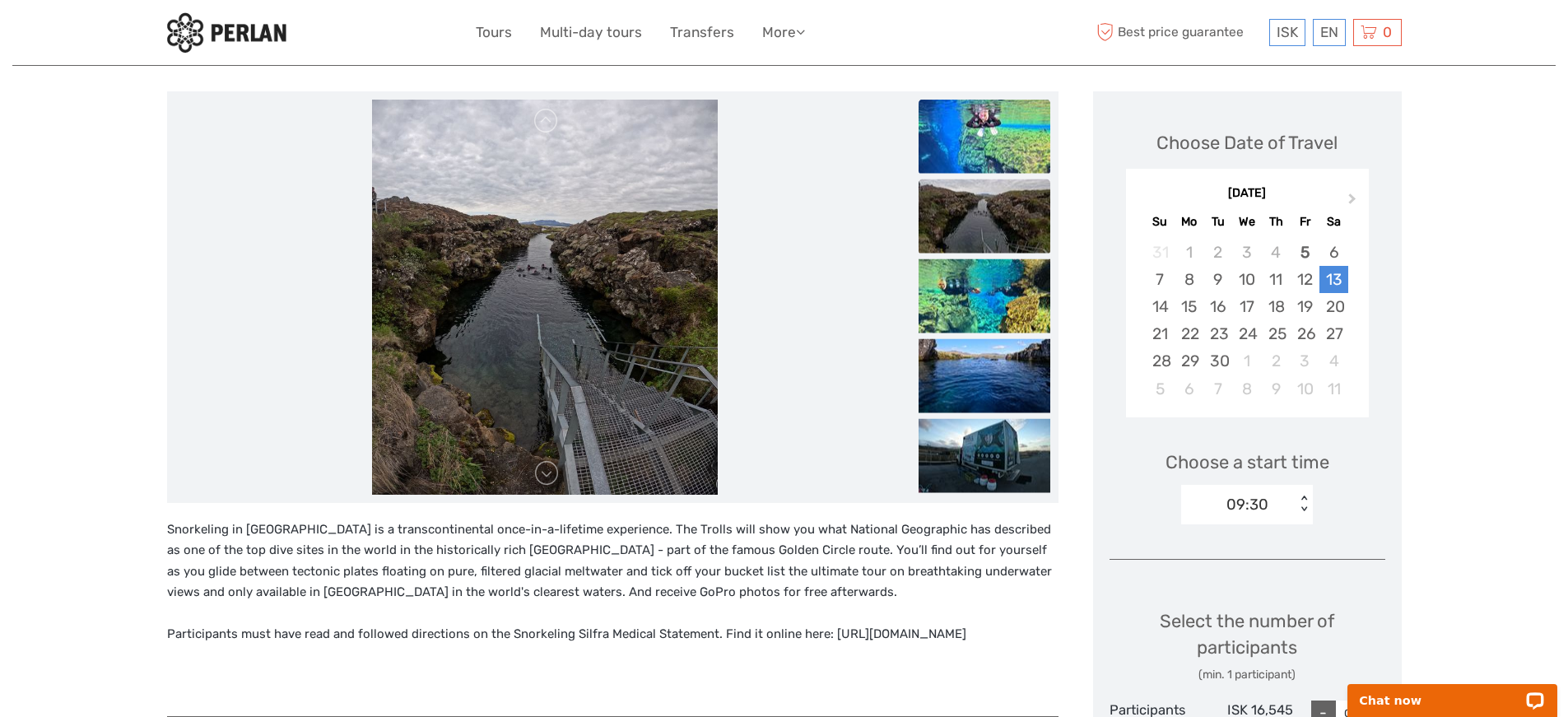
click at [968, 154] on img at bounding box center [984, 136] width 131 height 74
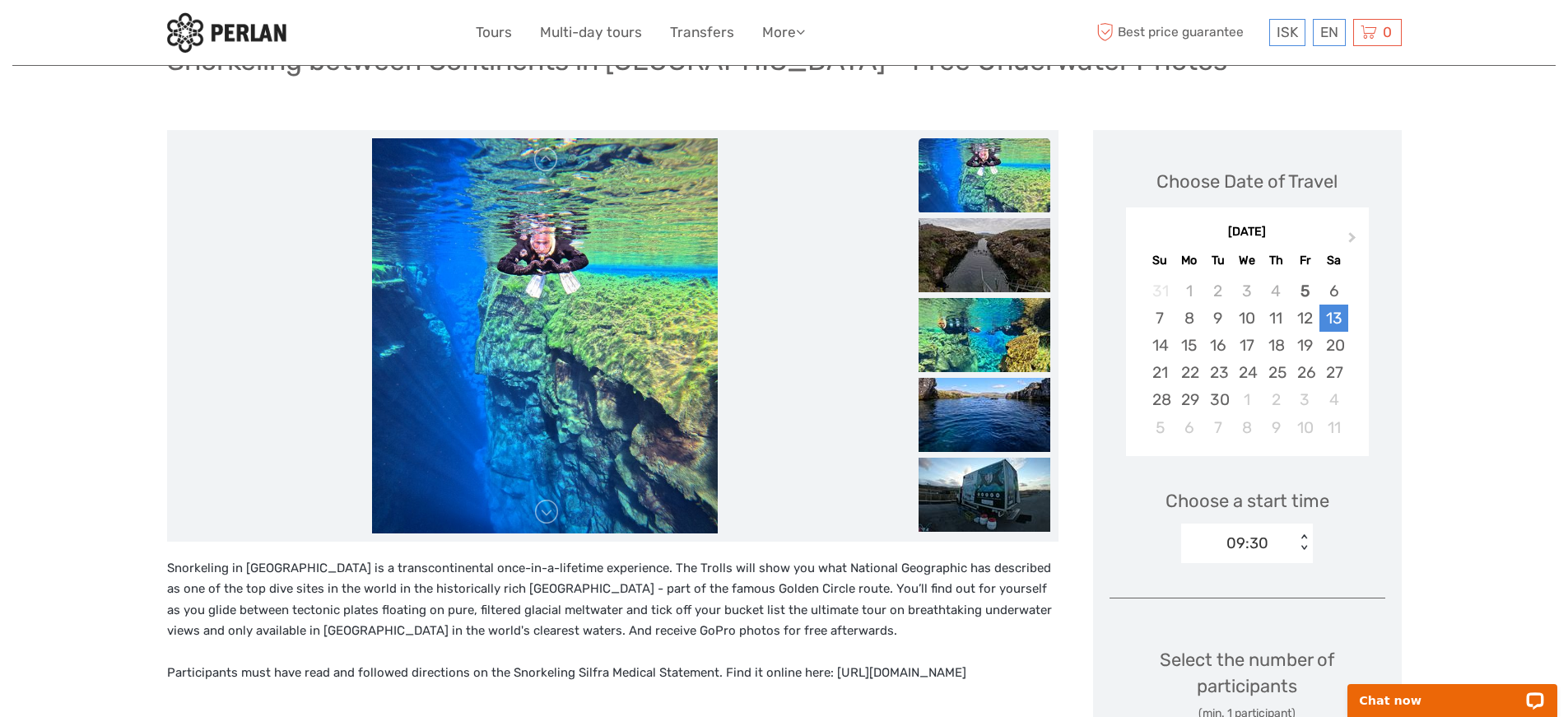
scroll to position [113, 0]
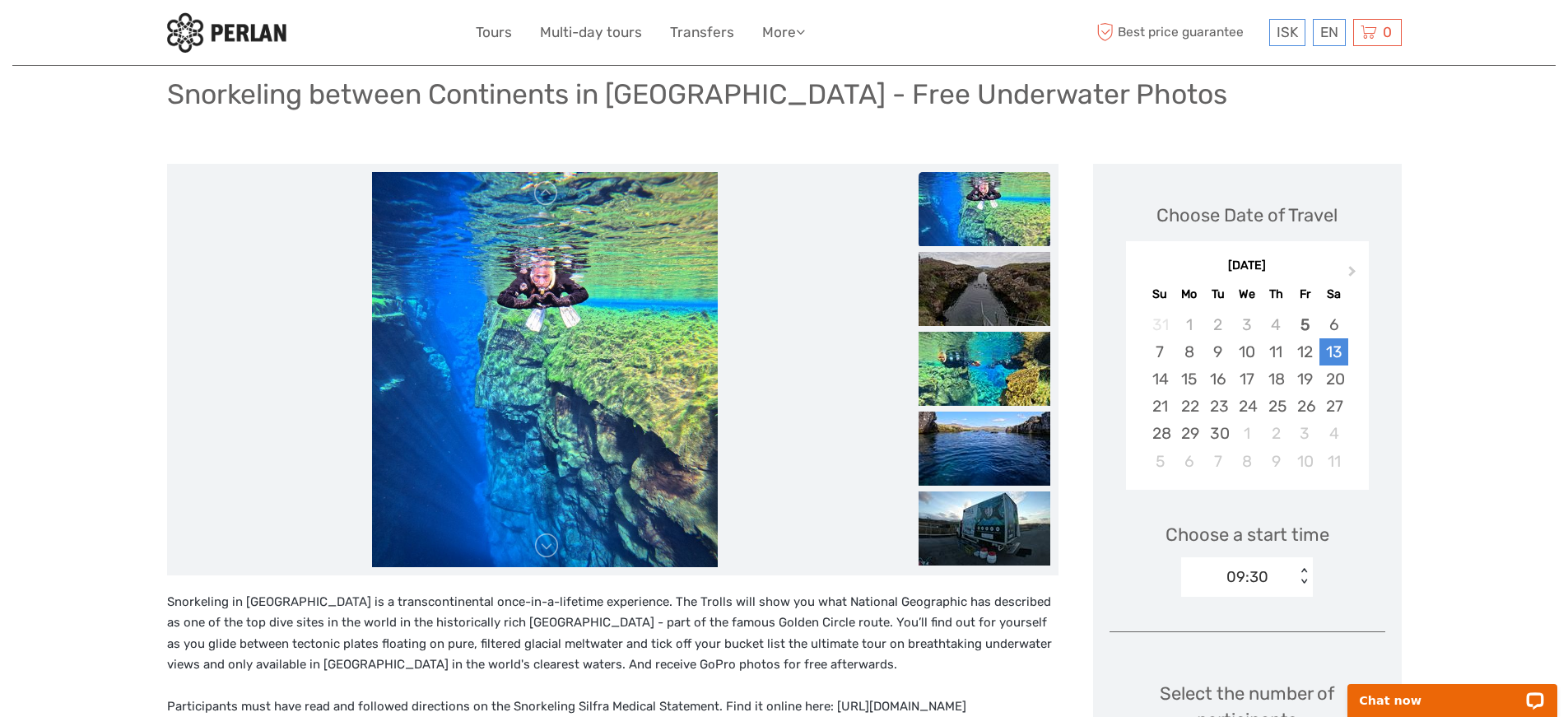
click at [985, 227] on img at bounding box center [984, 209] width 131 height 74
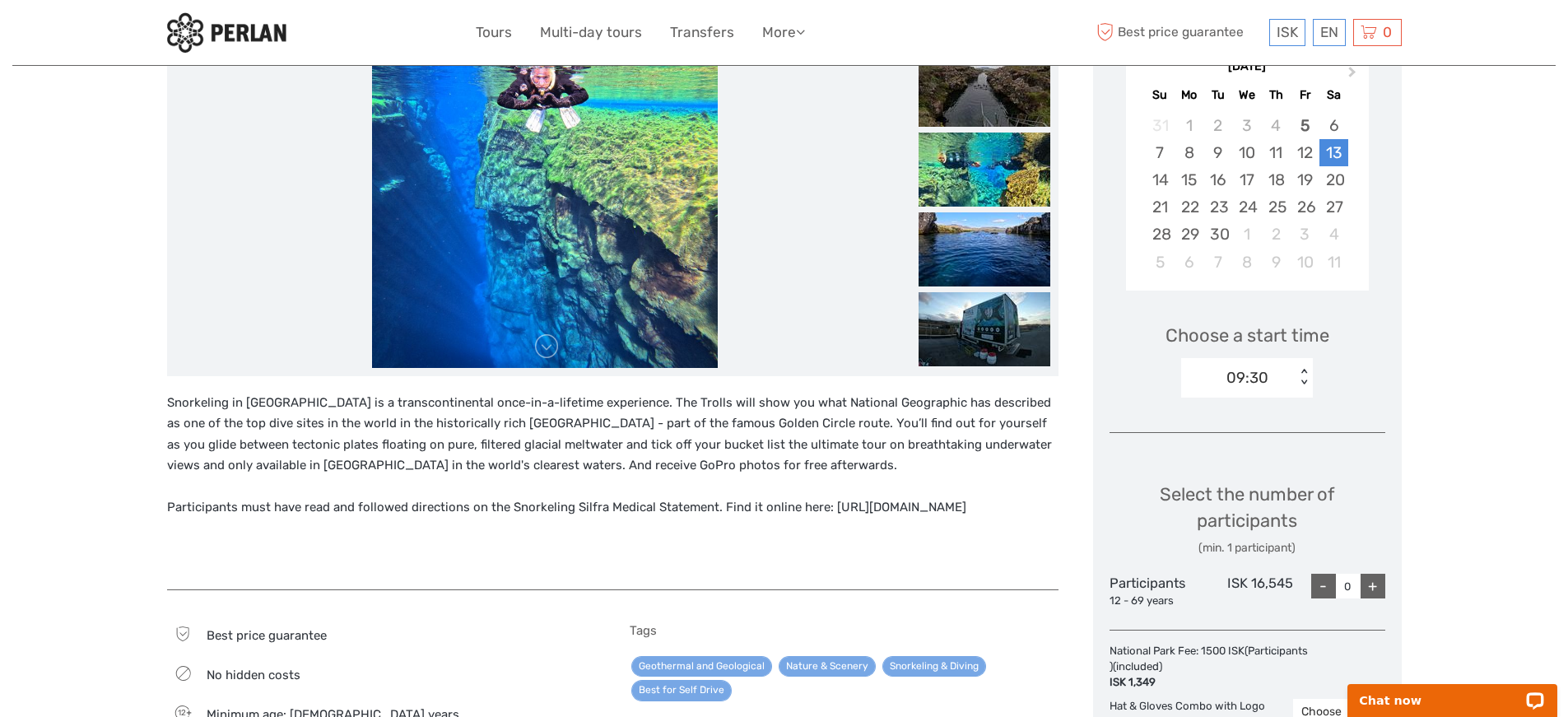
scroll to position [349, 0]
